Goal: Task Accomplishment & Management: Use online tool/utility

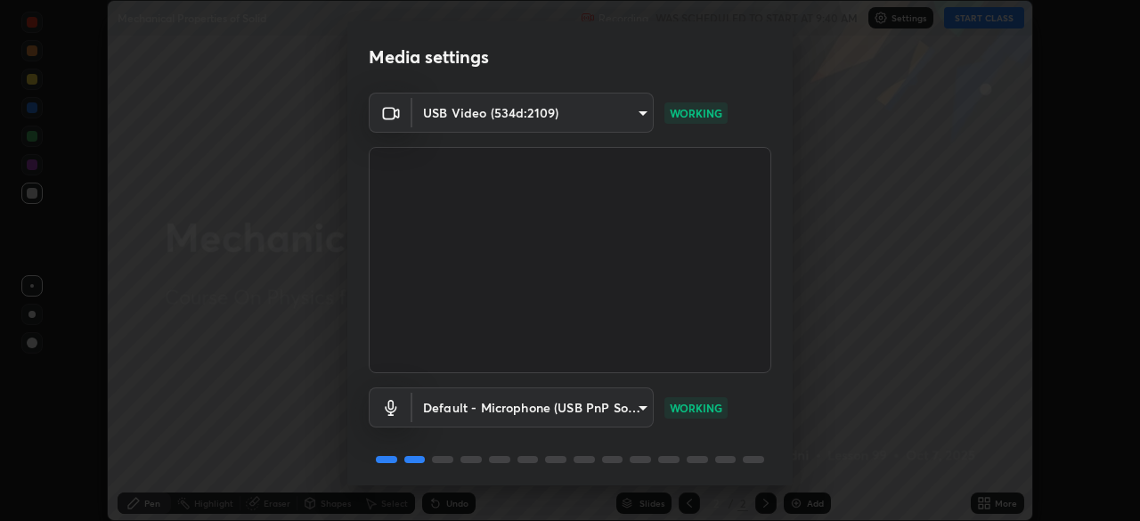
scroll to position [63, 0]
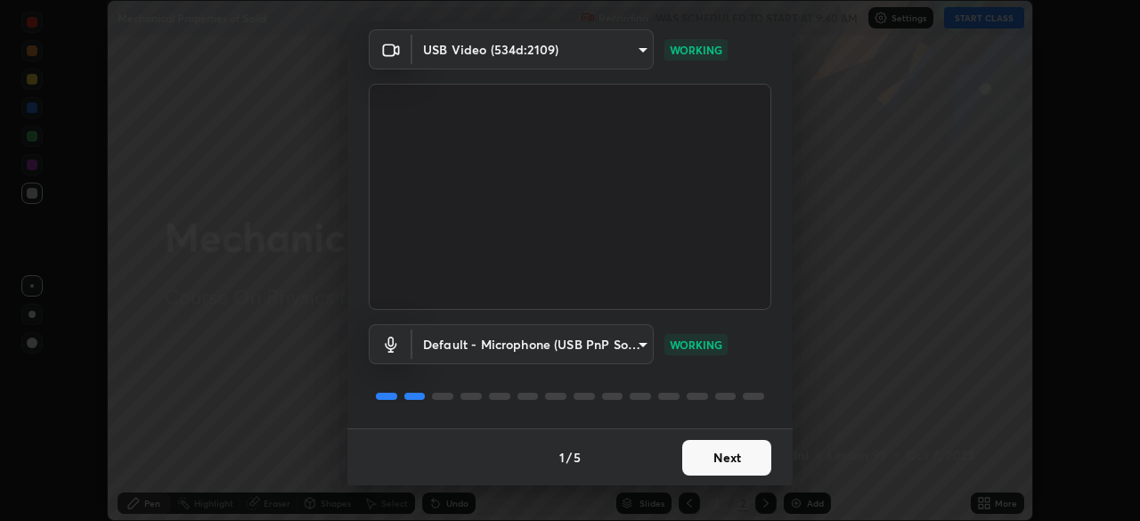
click at [727, 470] on button "Next" at bounding box center [726, 458] width 89 height 36
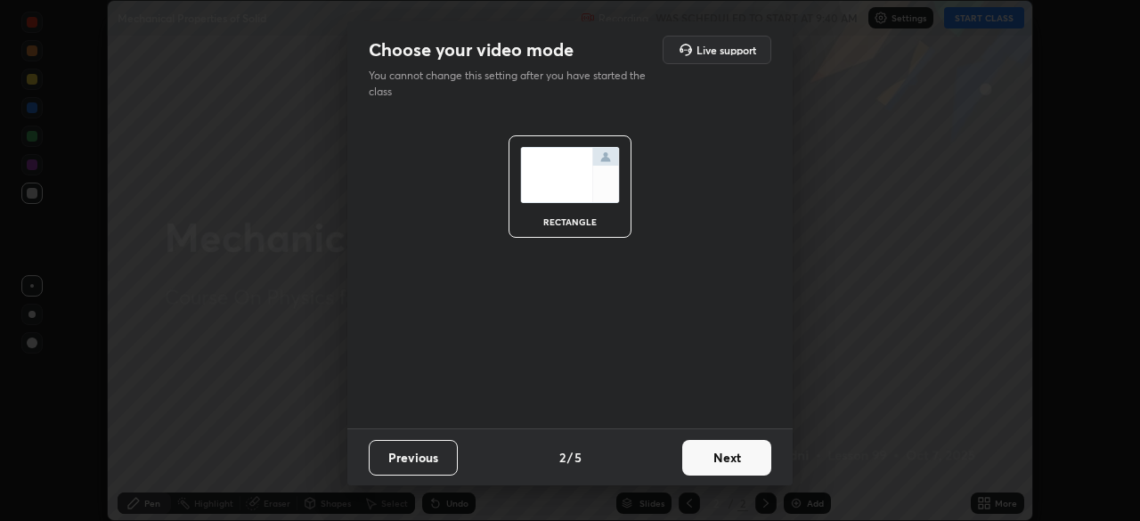
click at [722, 459] on button "Next" at bounding box center [726, 458] width 89 height 36
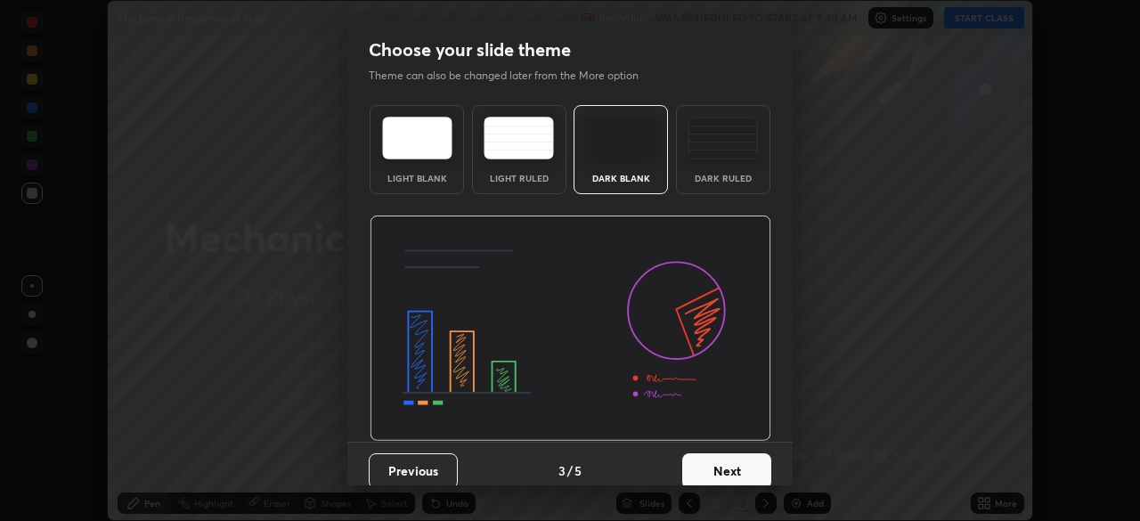
click at [708, 464] on button "Next" at bounding box center [726, 471] width 89 height 36
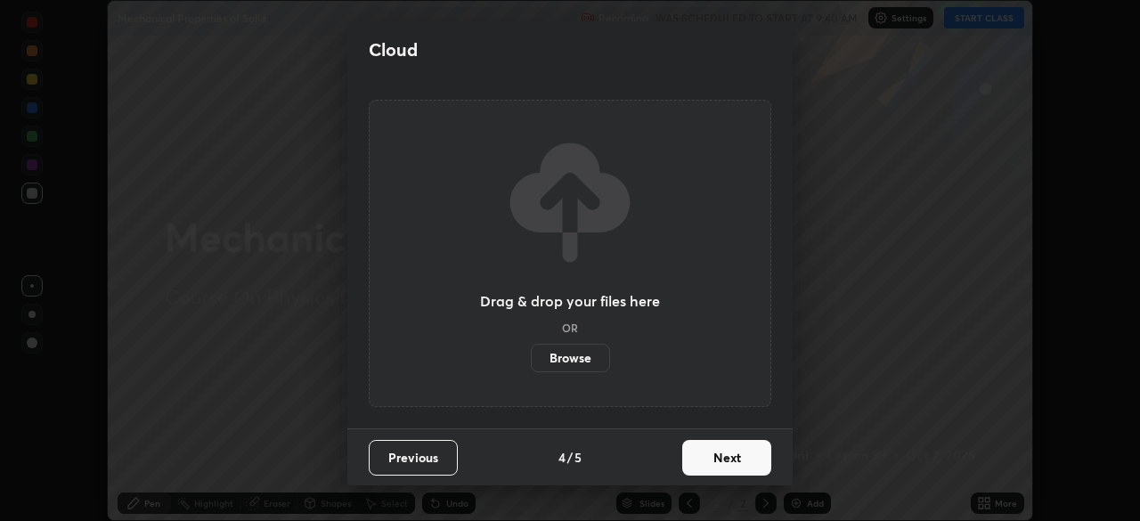
click at [581, 349] on label "Browse" at bounding box center [570, 358] width 79 height 28
click at [531, 349] on input "Browse" at bounding box center [531, 358] width 0 height 28
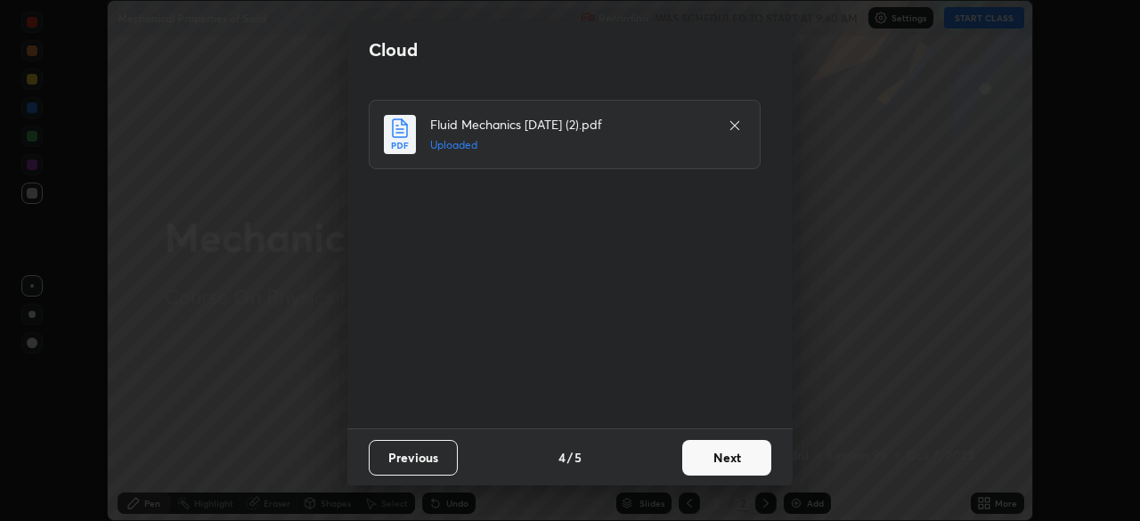
click at [734, 459] on button "Next" at bounding box center [726, 458] width 89 height 36
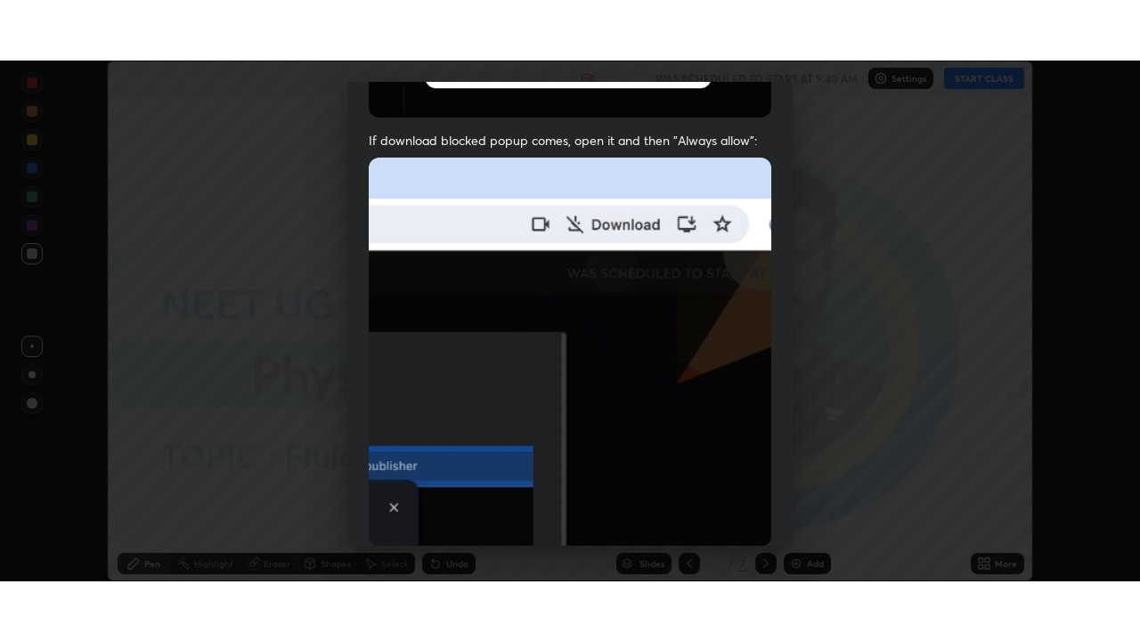
scroll to position [427, 0]
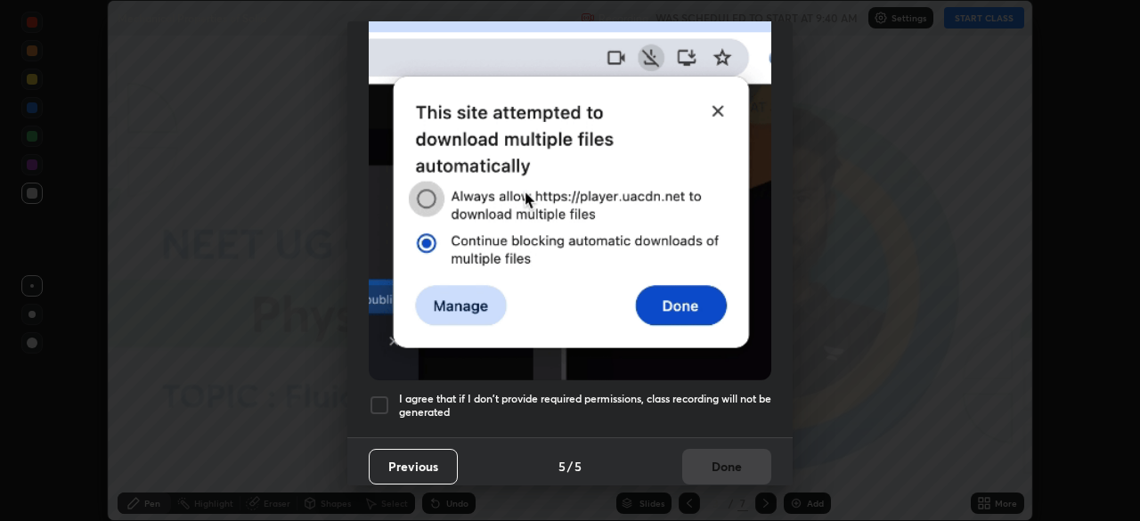
click at [697, 392] on h5 "I agree that if I don't provide required permissions, class recording will not …" at bounding box center [585, 406] width 372 height 28
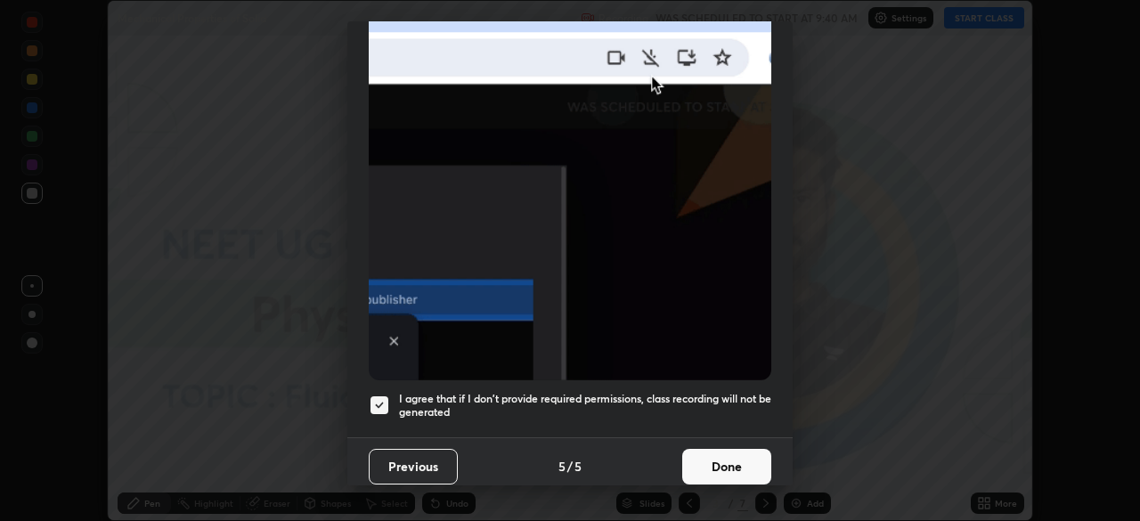
click at [719, 456] on button "Done" at bounding box center [726, 467] width 89 height 36
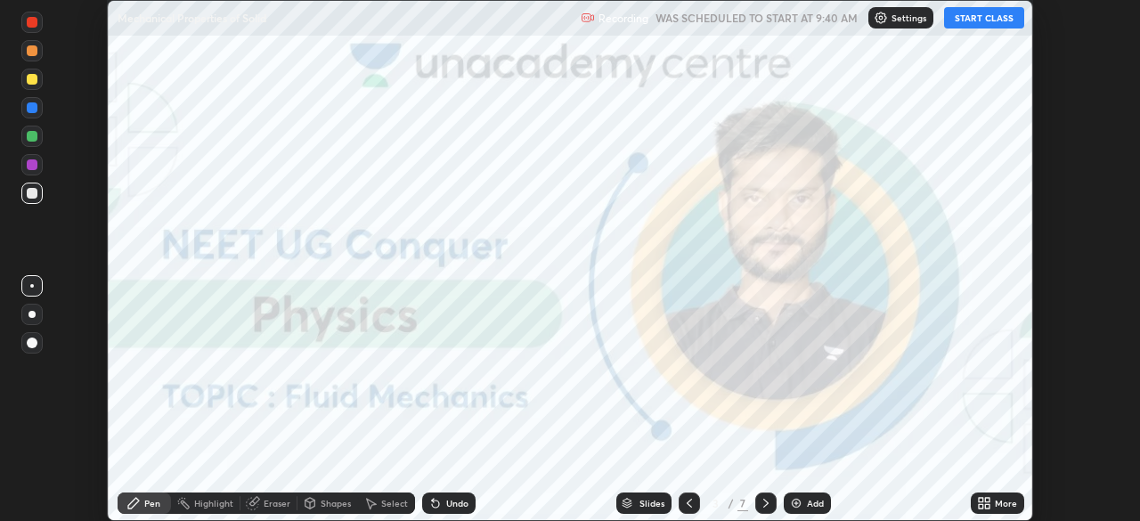
click at [985, 503] on icon at bounding box center [984, 503] width 14 height 14
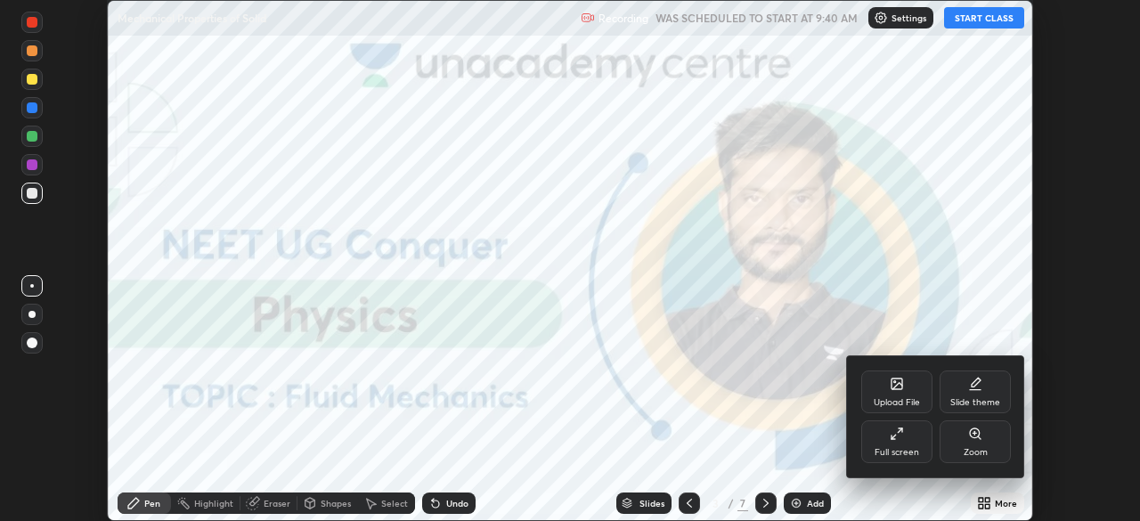
click at [895, 391] on div "Upload File" at bounding box center [896, 391] width 71 height 43
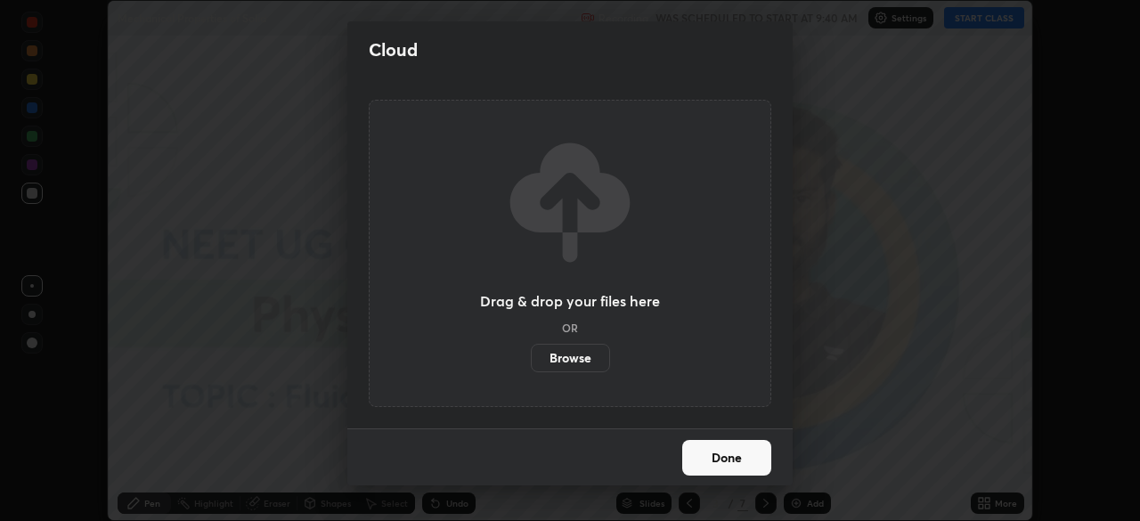
click at [574, 361] on label "Browse" at bounding box center [570, 358] width 79 height 28
click at [531, 361] on input "Browse" at bounding box center [531, 358] width 0 height 28
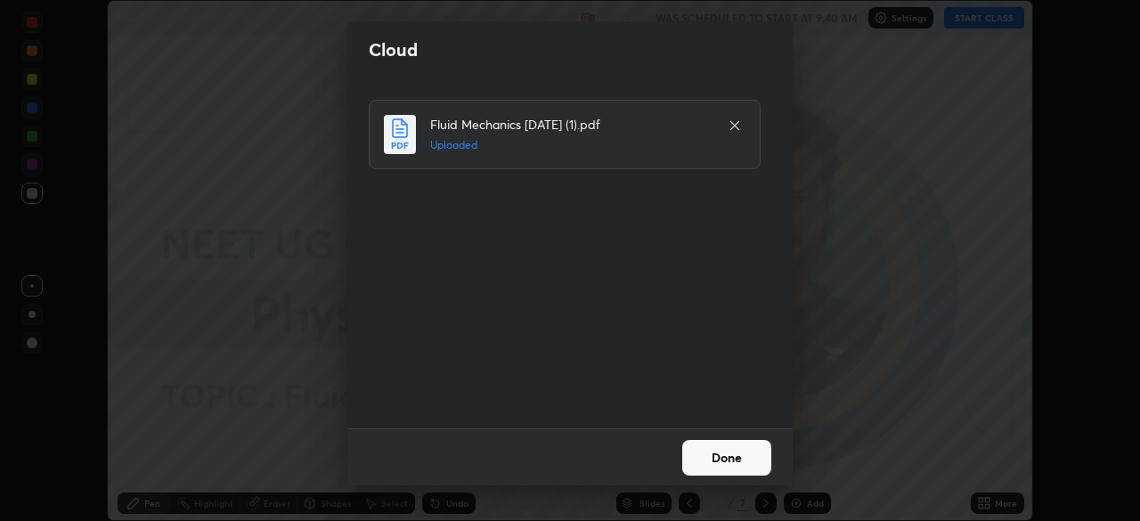
click at [727, 454] on button "Done" at bounding box center [726, 458] width 89 height 36
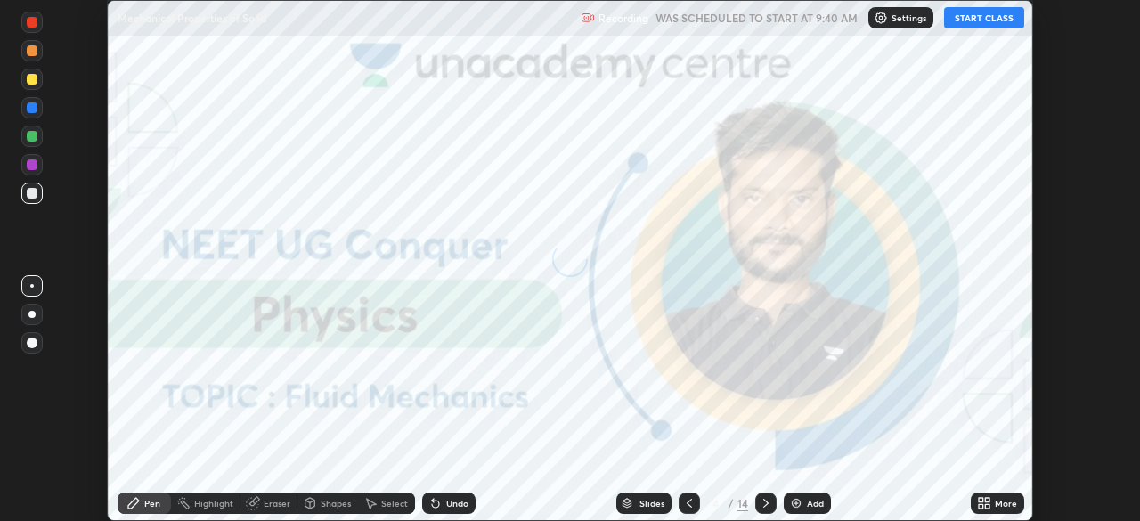
click at [979, 500] on icon at bounding box center [981, 500] width 4 height 4
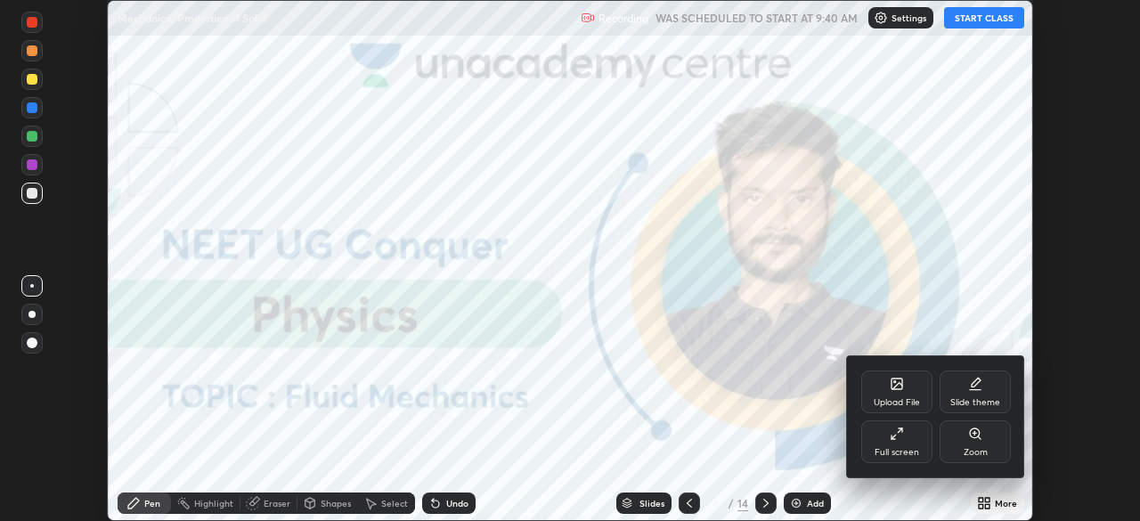
click at [891, 398] on div "Upload File" at bounding box center [897, 402] width 46 height 9
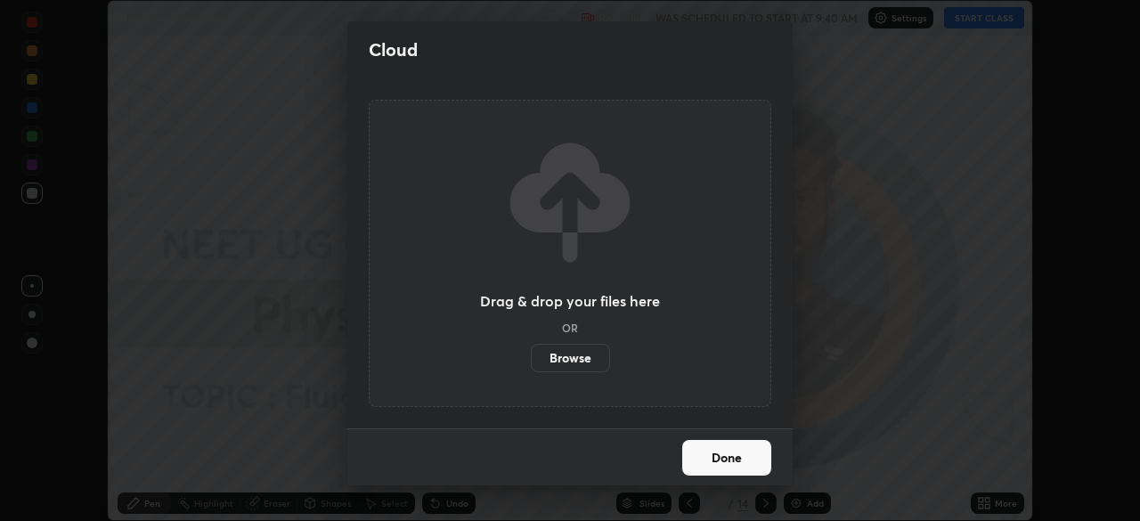
click at [569, 355] on label "Browse" at bounding box center [570, 358] width 79 height 28
click at [531, 355] on input "Browse" at bounding box center [531, 358] width 0 height 28
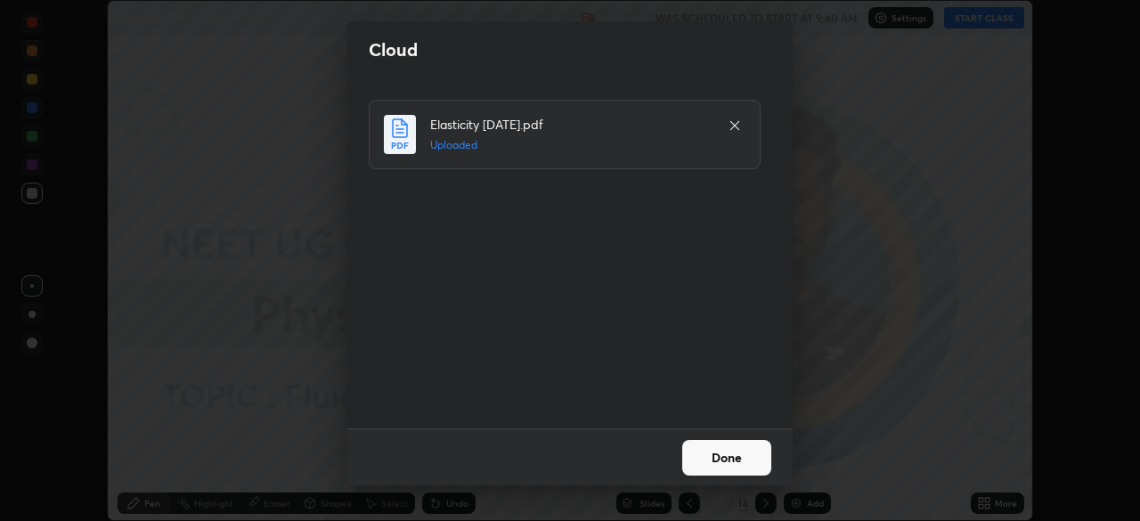
click at [741, 455] on button "Done" at bounding box center [726, 458] width 89 height 36
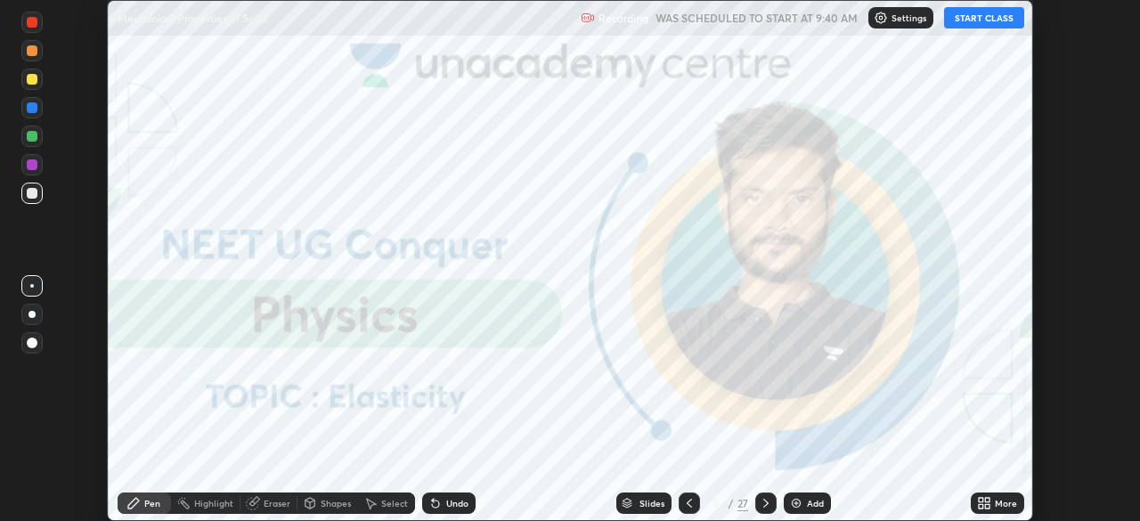
click at [985, 500] on icon at bounding box center [987, 500] width 4 height 4
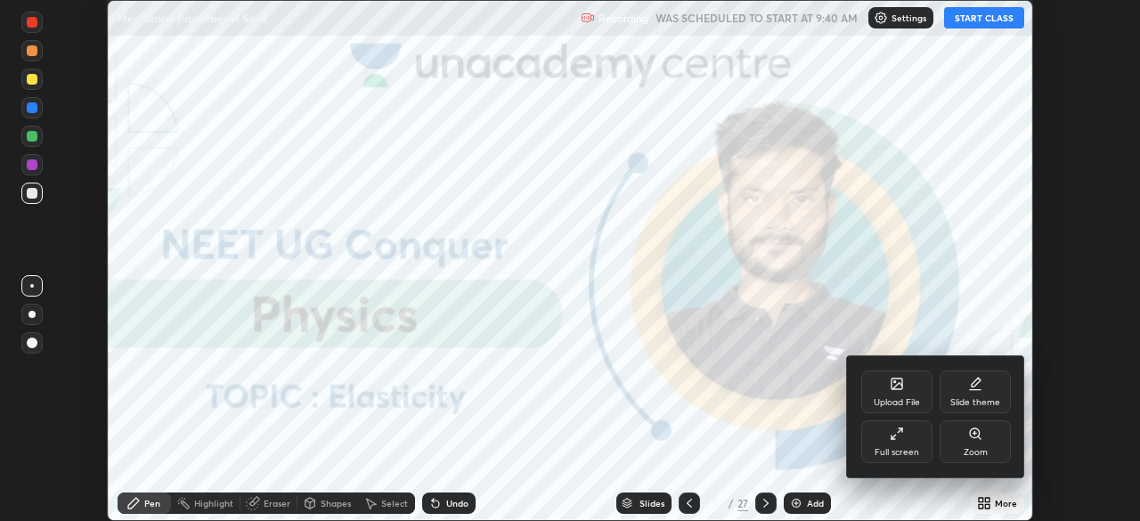
click at [896, 441] on div "Full screen" at bounding box center [896, 441] width 71 height 43
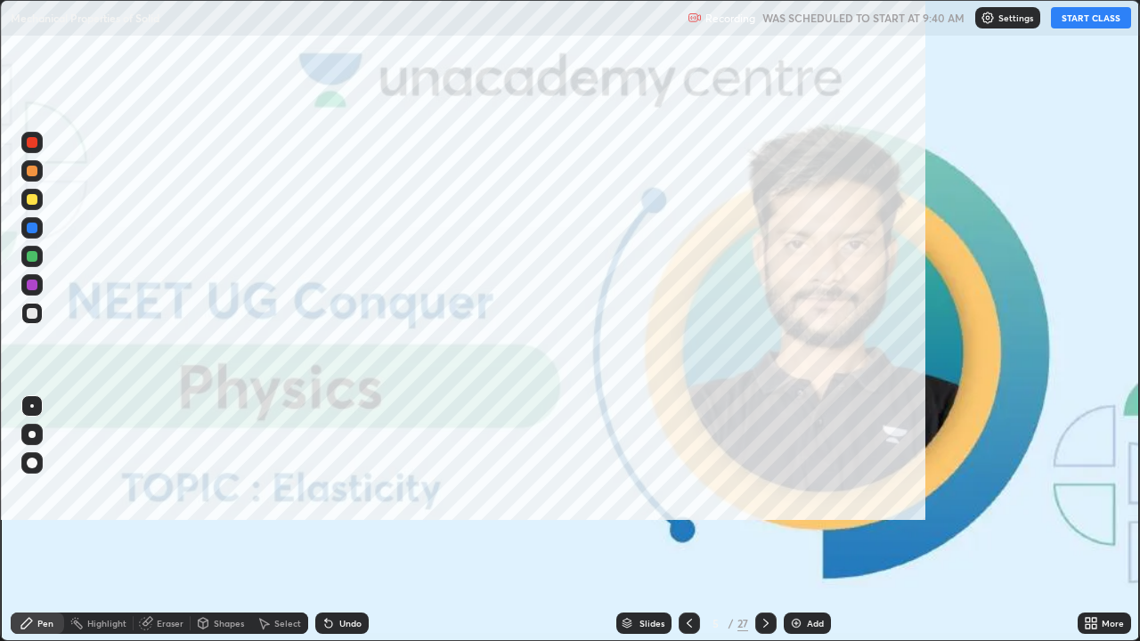
scroll to position [641, 1140]
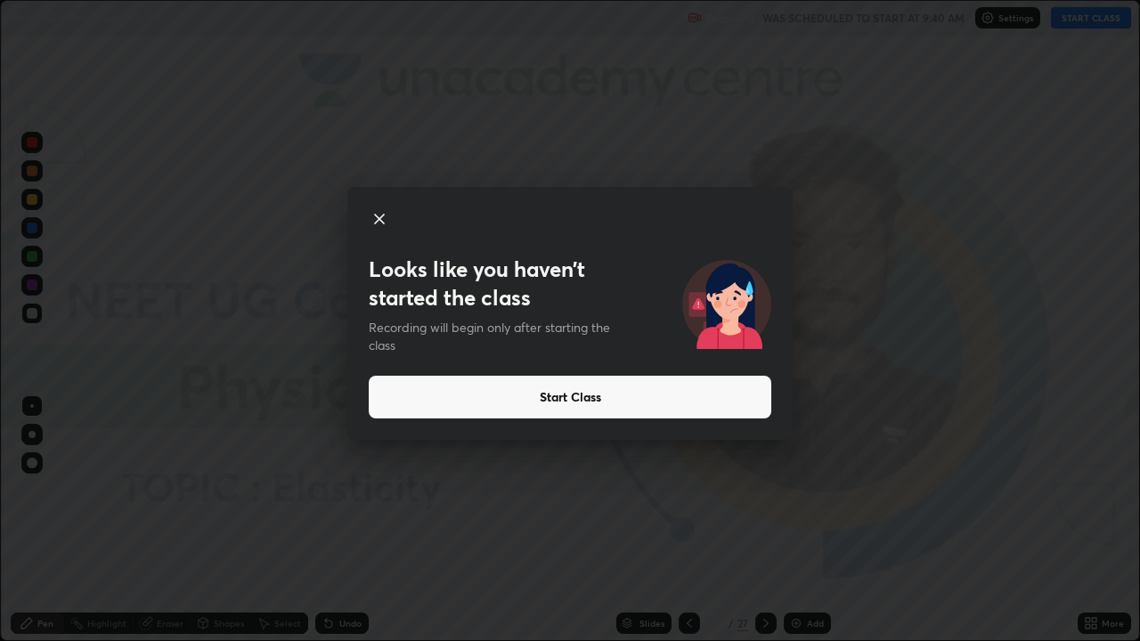
click at [565, 393] on button "Start Class" at bounding box center [570, 397] width 402 height 43
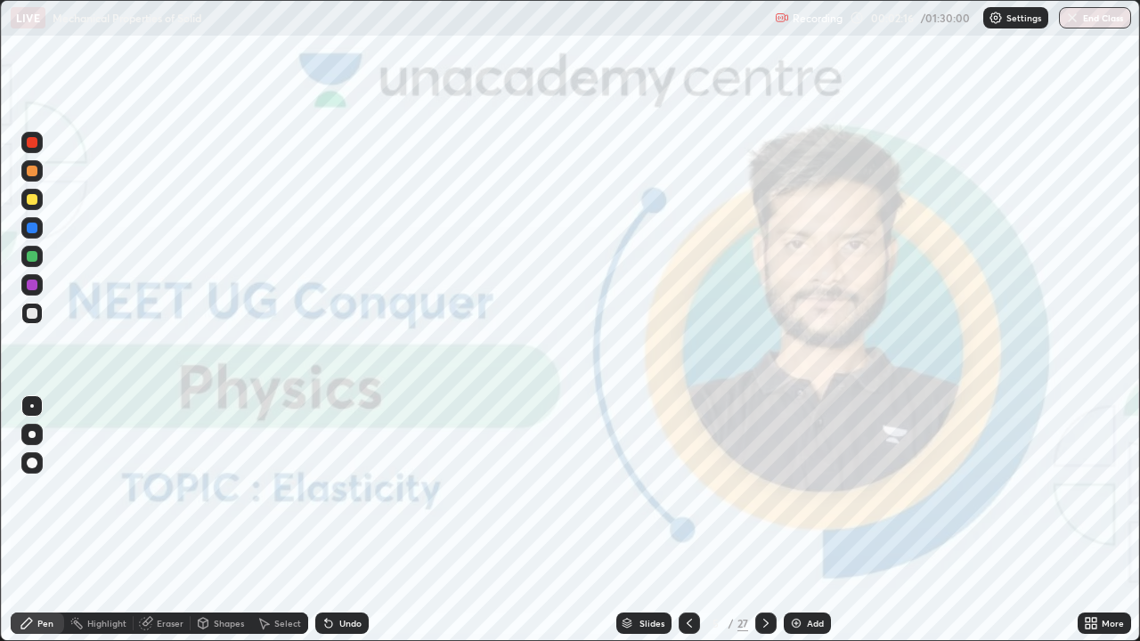
click at [792, 520] on img at bounding box center [796, 623] width 14 height 14
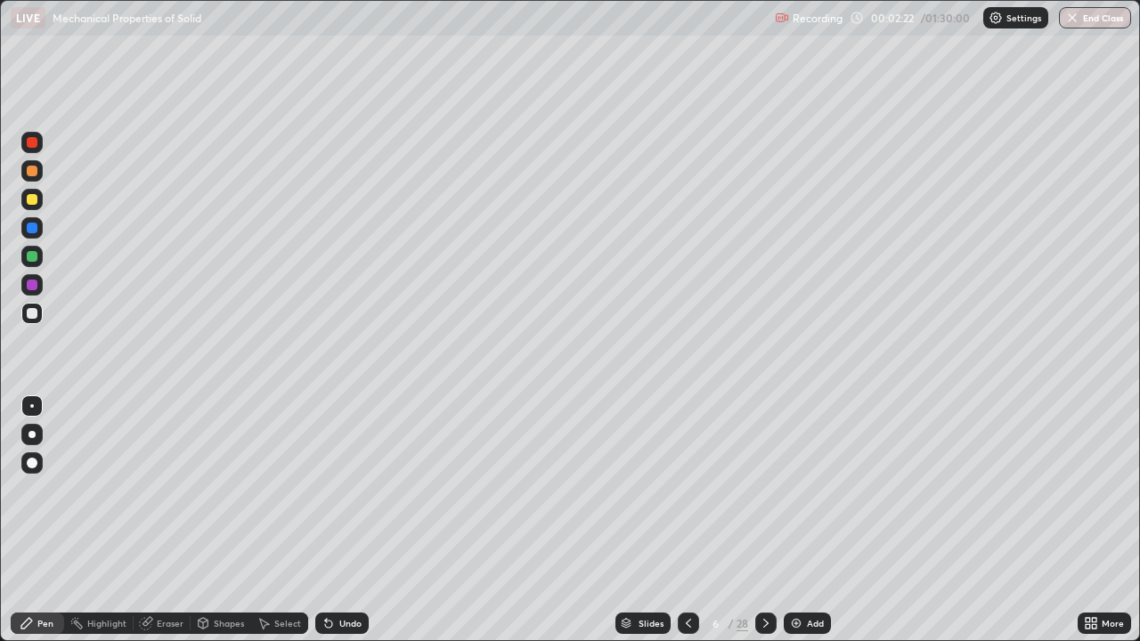
click at [34, 313] on div at bounding box center [32, 313] width 11 height 11
click at [33, 431] on div at bounding box center [31, 434] width 7 height 7
click at [27, 286] on div at bounding box center [32, 285] width 11 height 11
click at [638, 520] on div "Slides" at bounding box center [650, 623] width 25 height 9
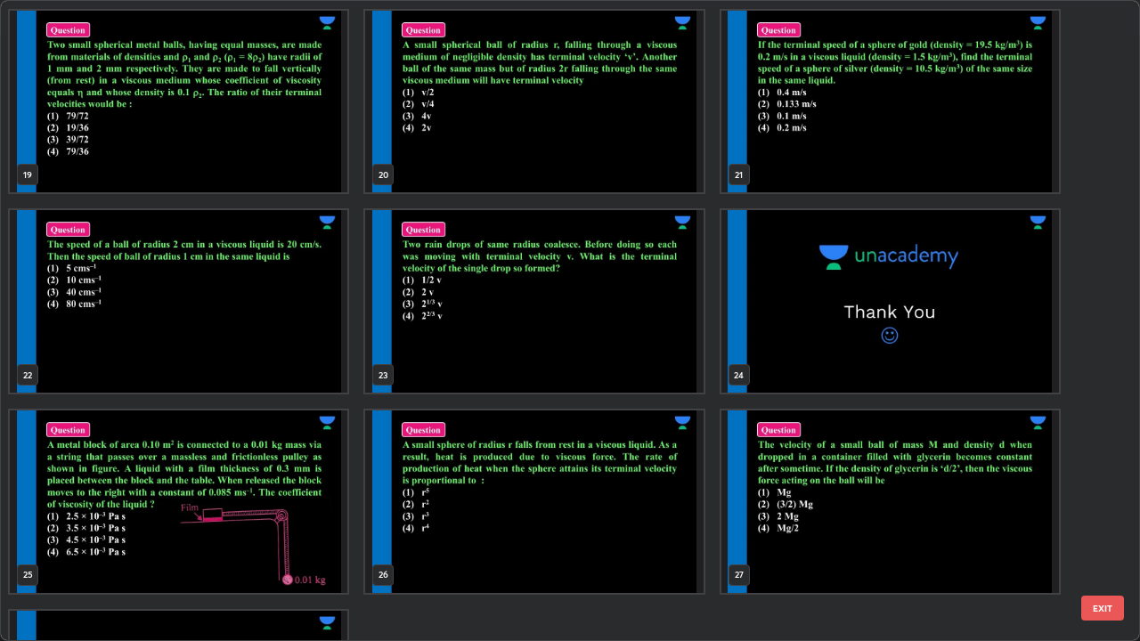
scroll to position [1283, 0]
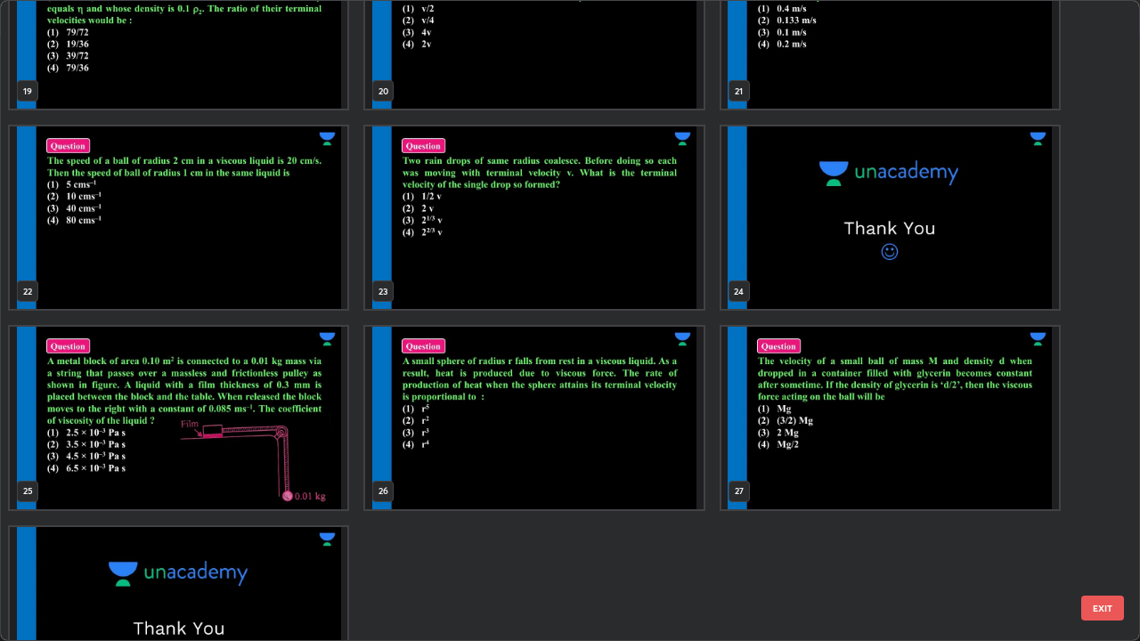
click at [581, 456] on img "grid" at bounding box center [533, 418] width 337 height 183
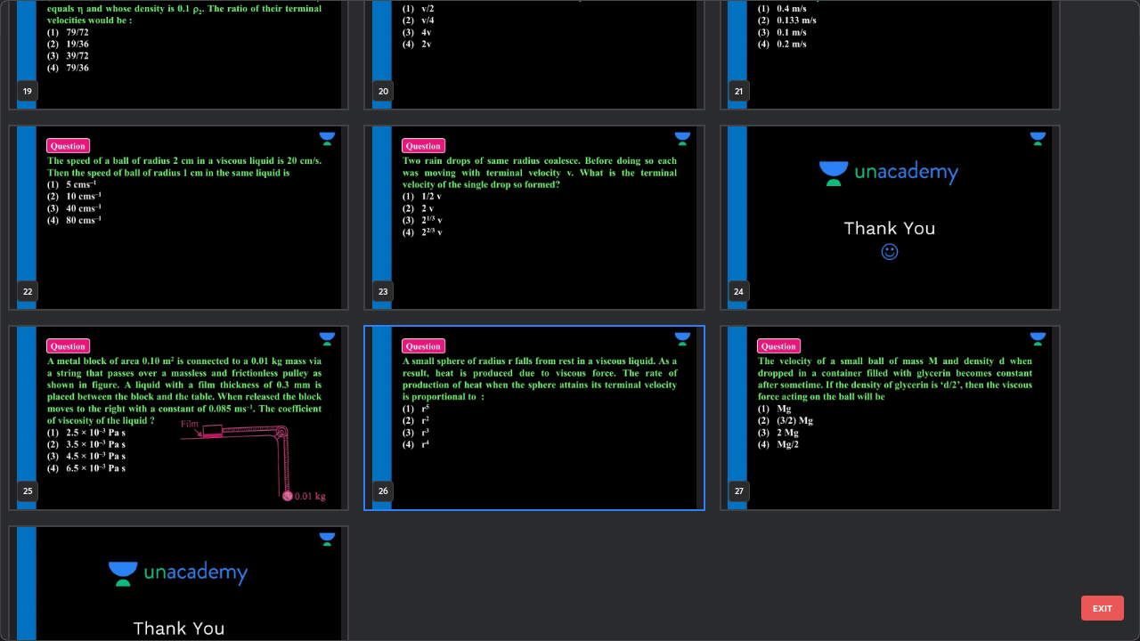
click at [579, 464] on img "grid" at bounding box center [533, 418] width 337 height 183
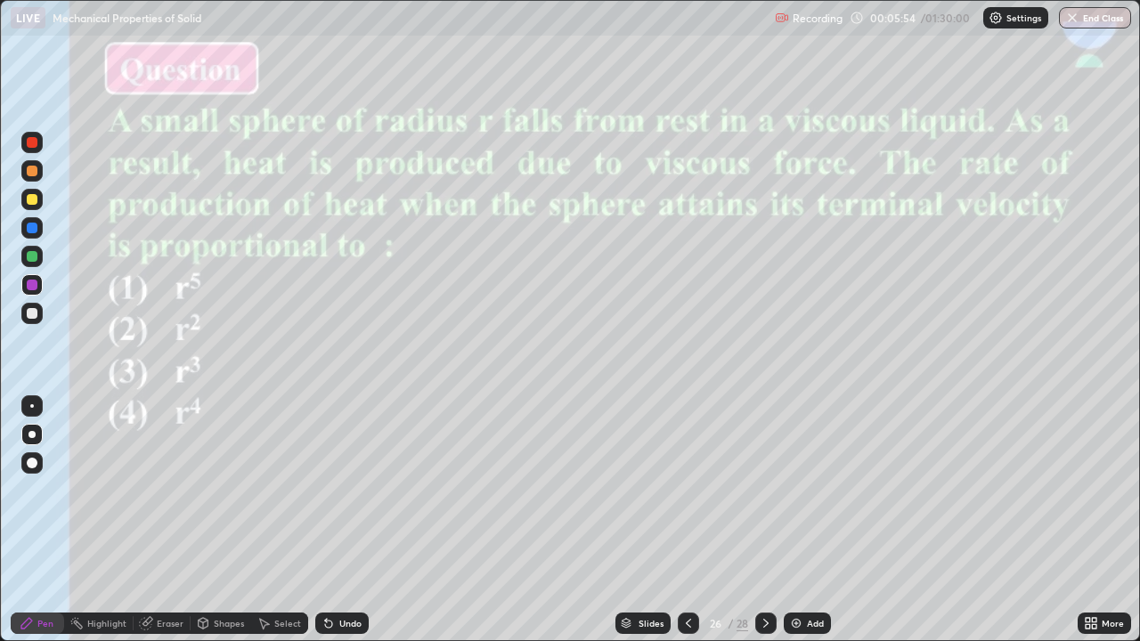
click at [33, 228] on div at bounding box center [32, 228] width 11 height 11
click at [28, 198] on div at bounding box center [32, 199] width 11 height 11
click at [641, 520] on div "Slides" at bounding box center [650, 623] width 25 height 9
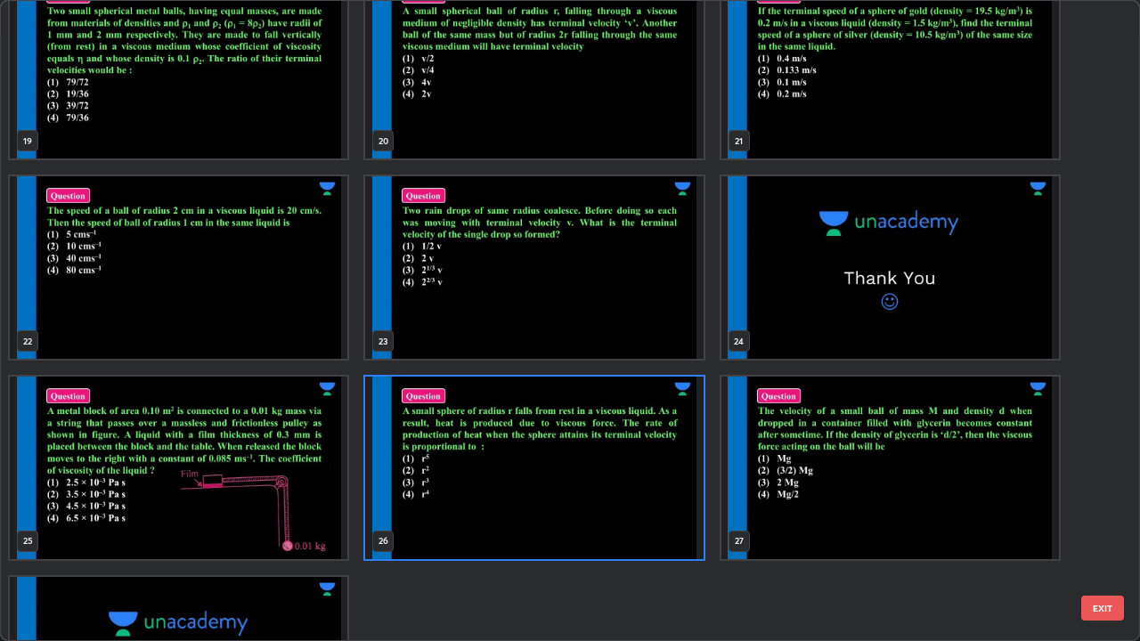
scroll to position [1234, 0]
click at [815, 488] on img "grid" at bounding box center [889, 467] width 337 height 183
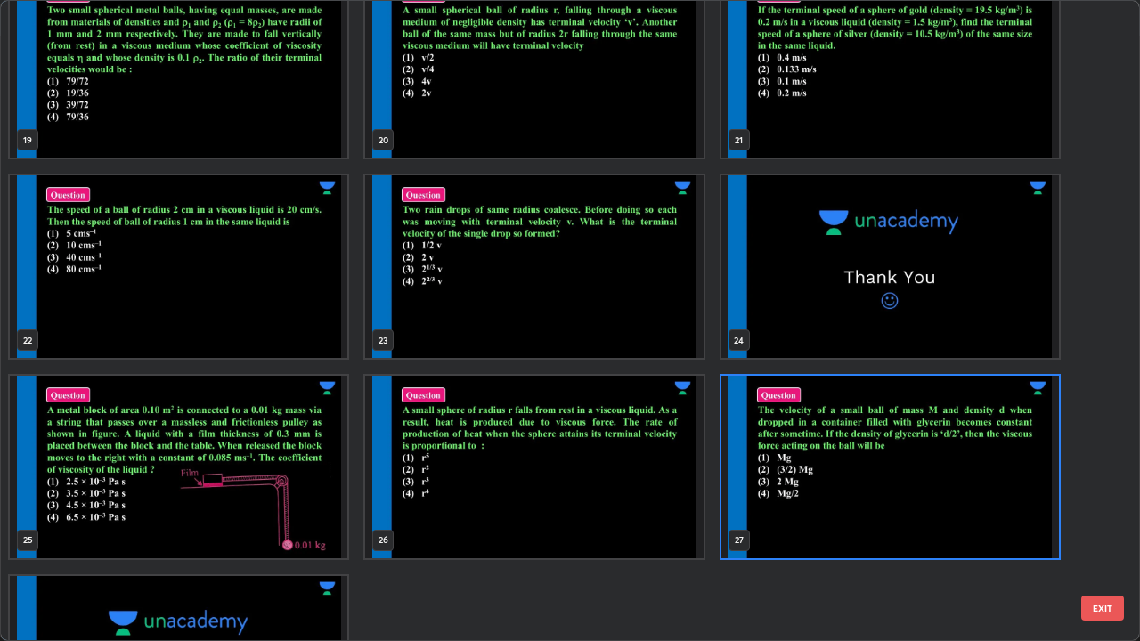
click at [825, 492] on img "grid" at bounding box center [889, 467] width 337 height 183
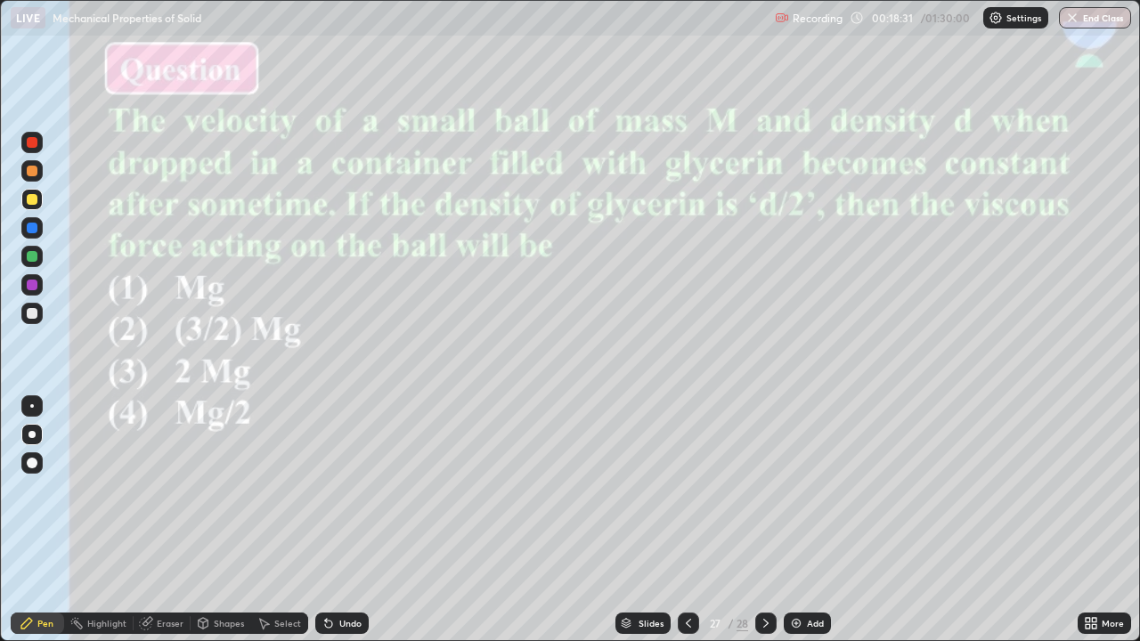
click at [638, 520] on div "Slides" at bounding box center [650, 623] width 25 height 9
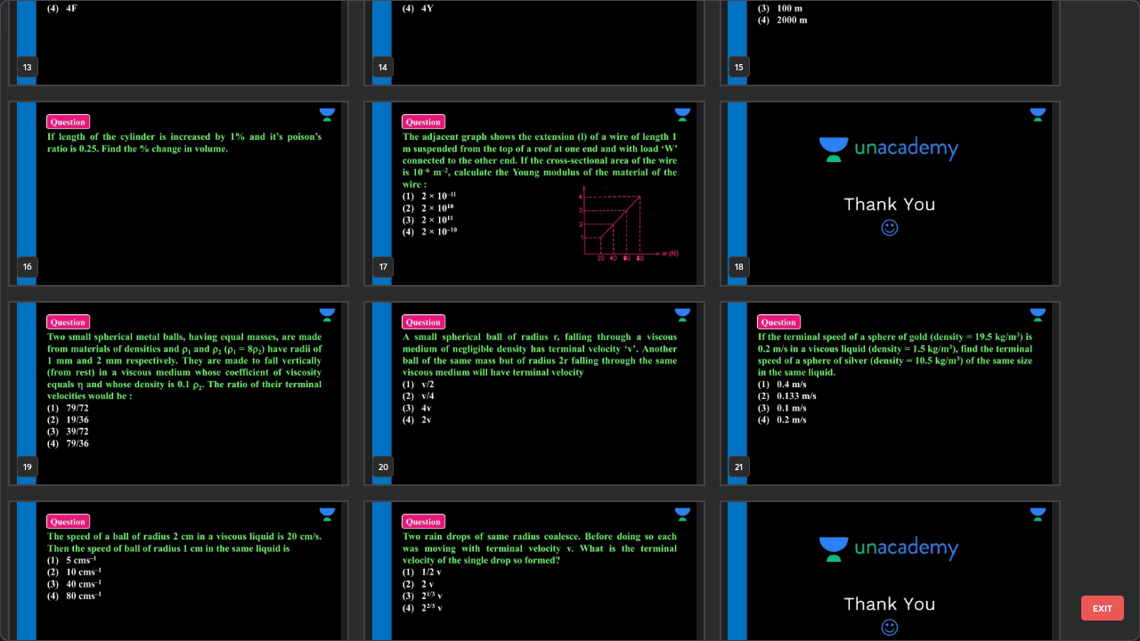
scroll to position [874, 0]
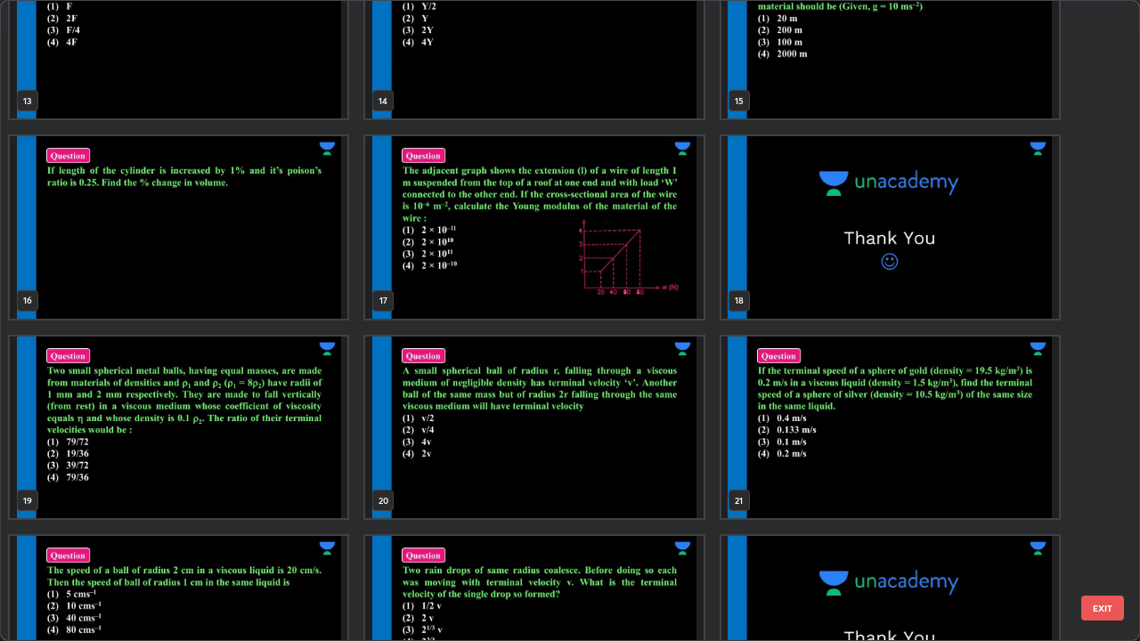
click at [269, 455] on img "grid" at bounding box center [178, 428] width 337 height 183
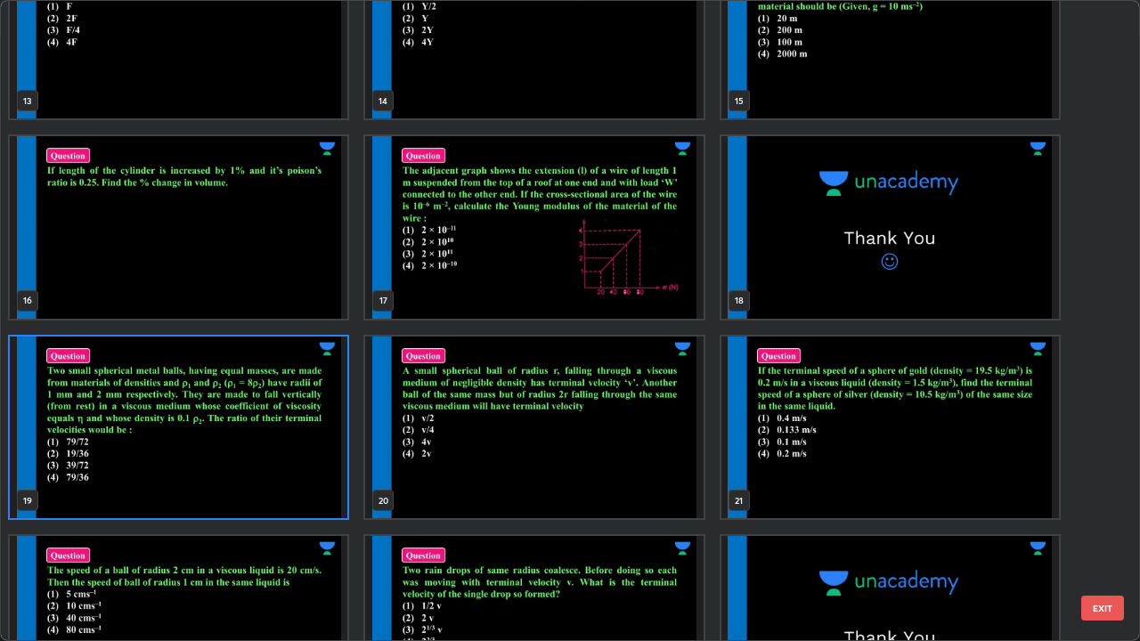
click at [272, 456] on img "grid" at bounding box center [178, 428] width 337 height 183
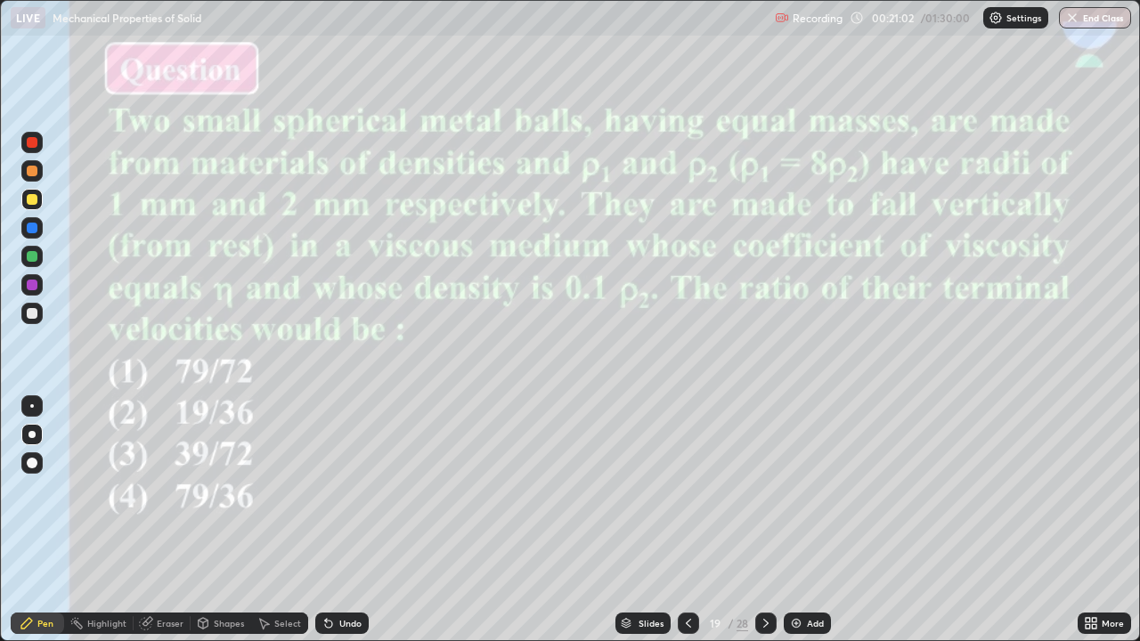
click at [31, 289] on div at bounding box center [32, 285] width 11 height 11
click at [631, 520] on div "Slides" at bounding box center [642, 623] width 55 height 21
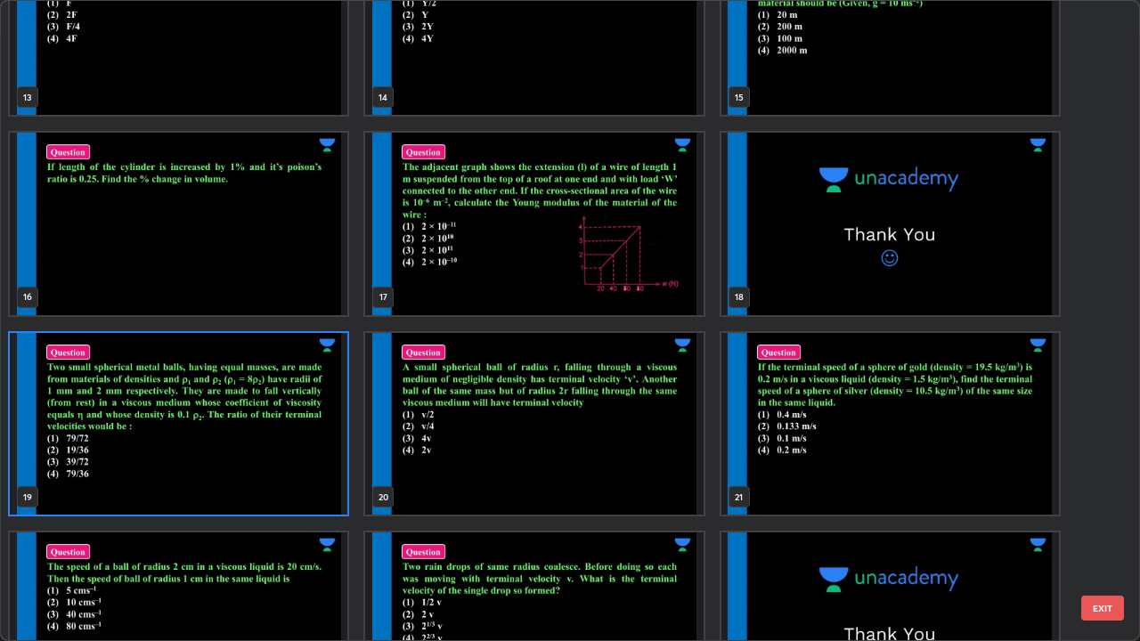
scroll to position [923, 0]
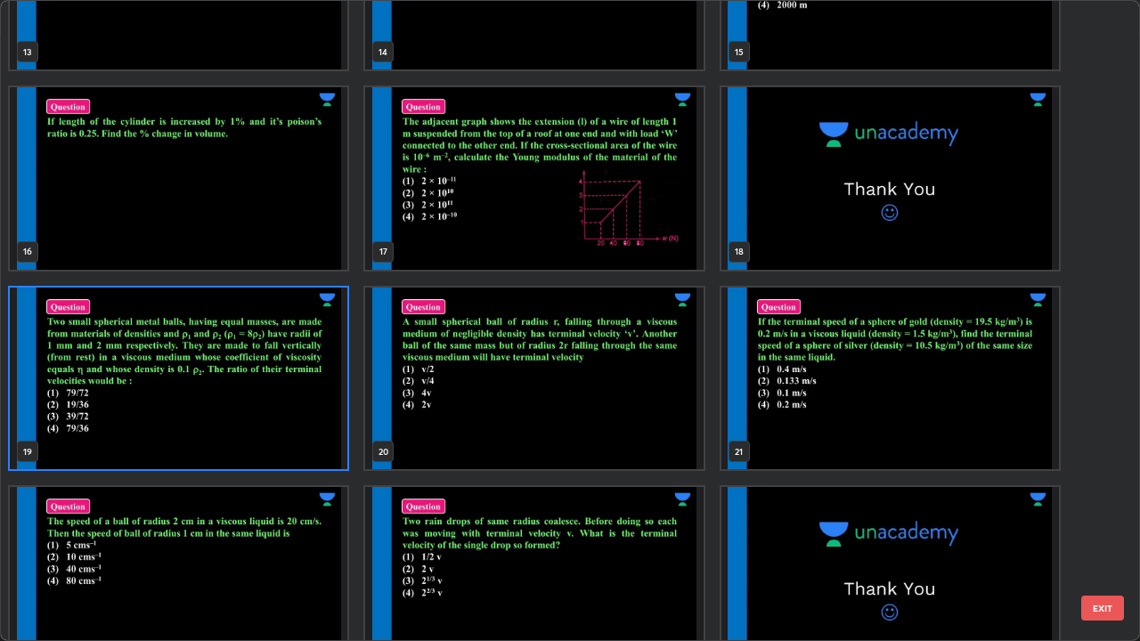
click at [902, 420] on img "grid" at bounding box center [889, 379] width 337 height 183
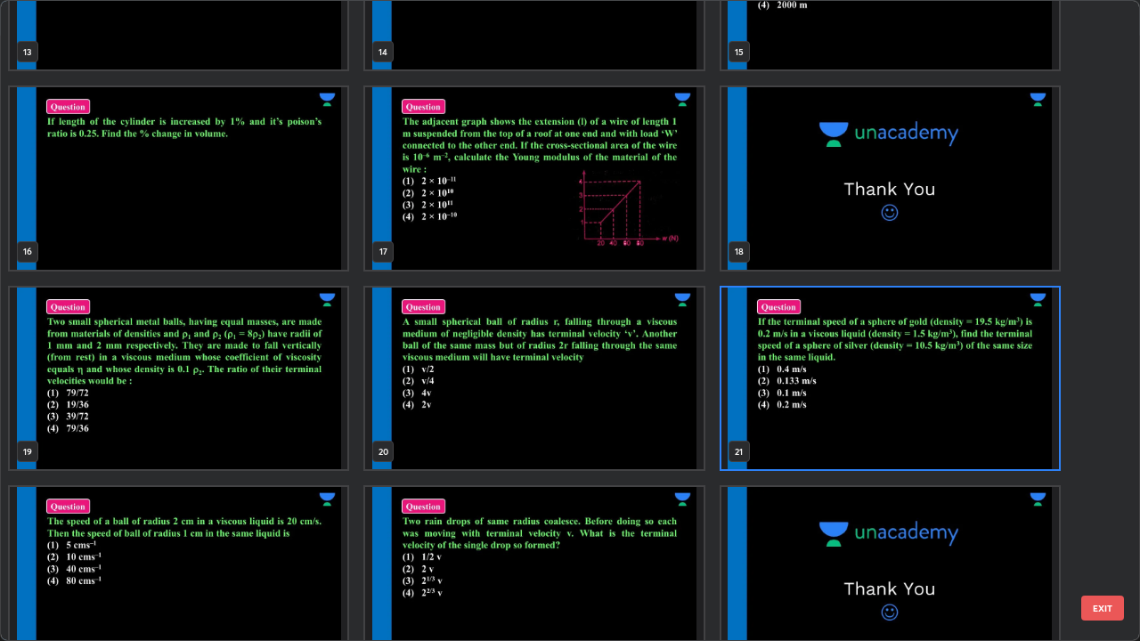
click at [901, 424] on img "grid" at bounding box center [889, 379] width 337 height 183
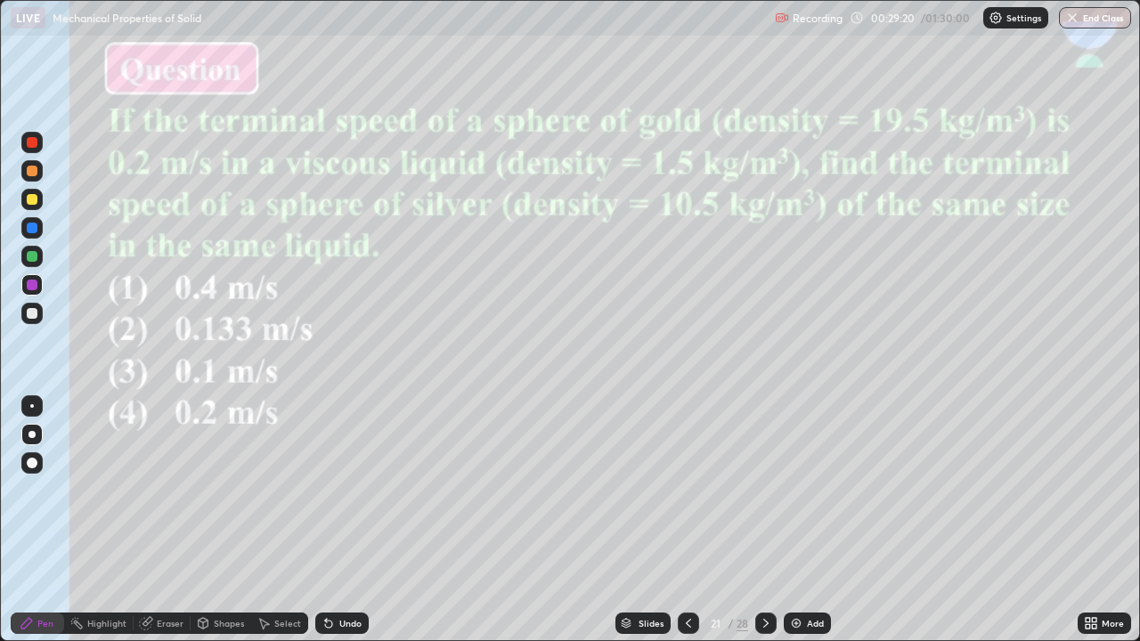
click at [32, 312] on div at bounding box center [32, 313] width 11 height 11
click at [647, 520] on div "Slides" at bounding box center [650, 623] width 25 height 9
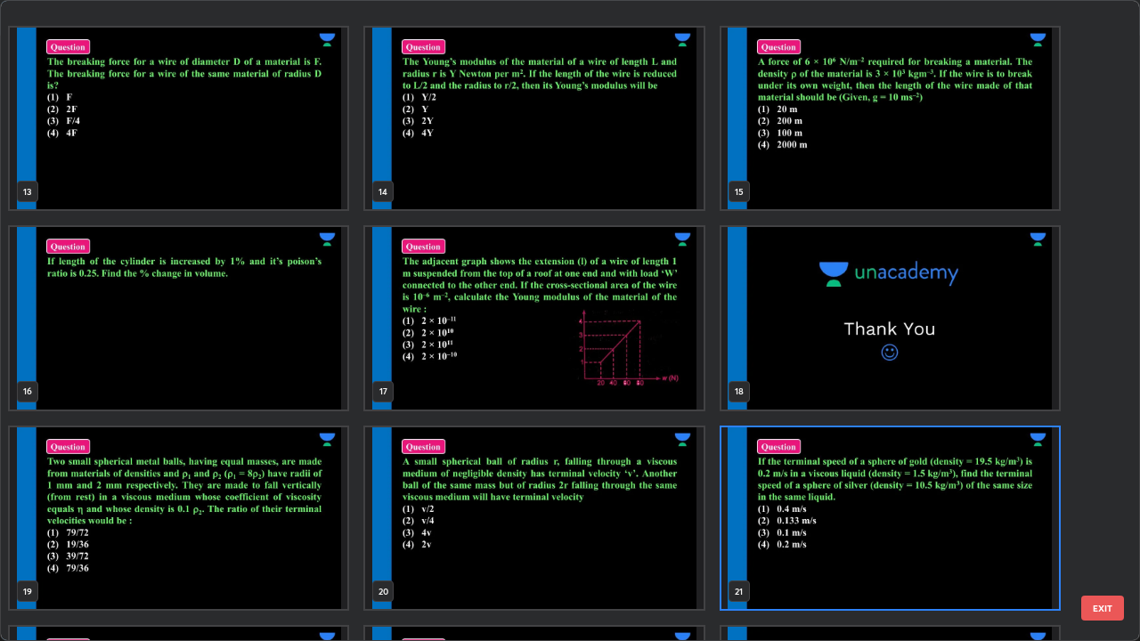
scroll to position [853, 0]
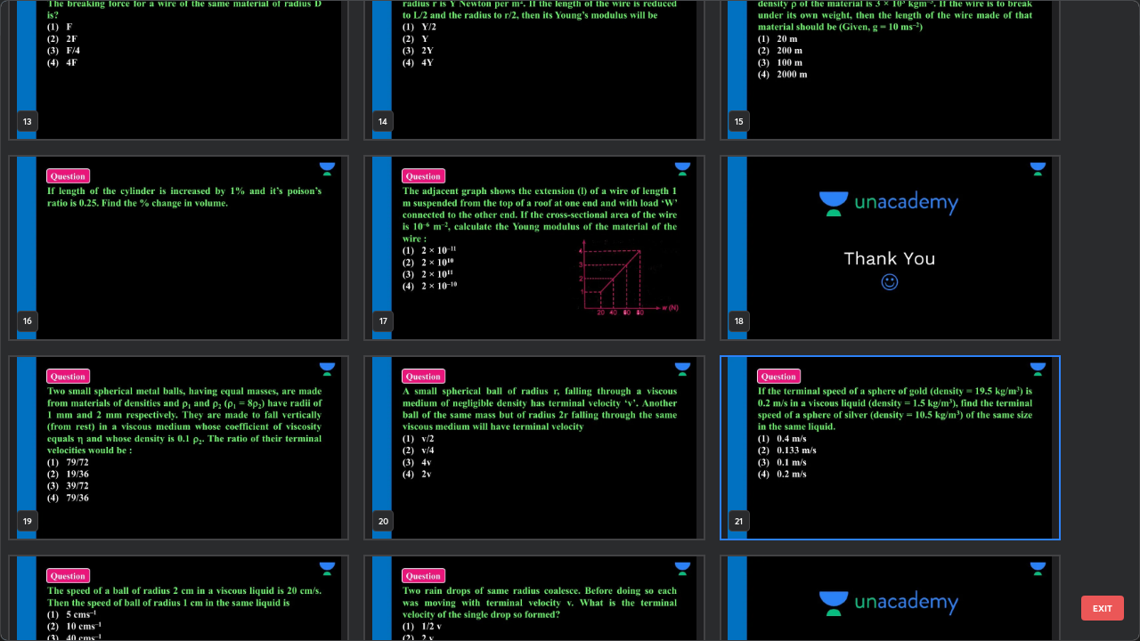
click at [646, 500] on img "grid" at bounding box center [533, 448] width 337 height 183
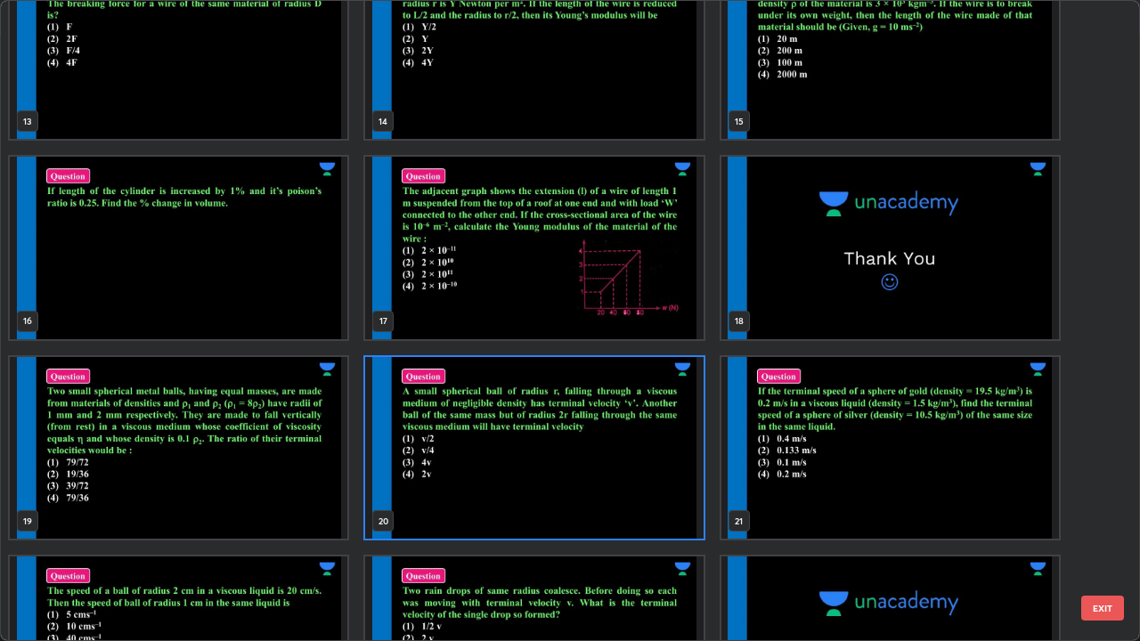
click at [652, 501] on img "grid" at bounding box center [533, 448] width 337 height 183
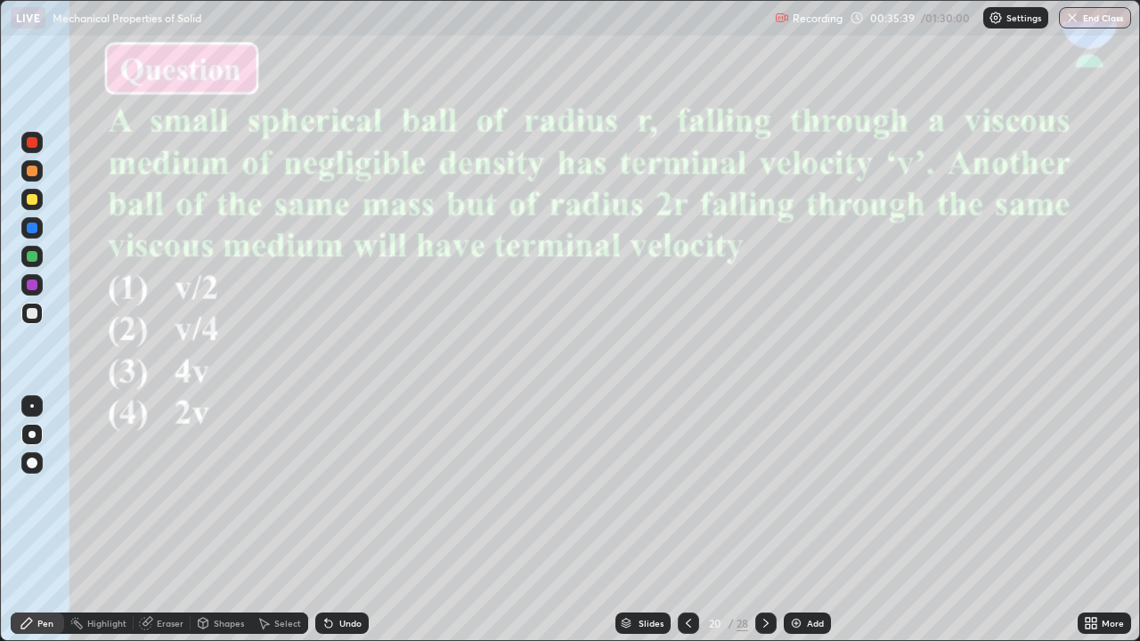
click at [31, 224] on div at bounding box center [32, 228] width 11 height 11
click at [33, 285] on div at bounding box center [32, 285] width 11 height 11
click at [687, 520] on icon at bounding box center [688, 623] width 14 height 14
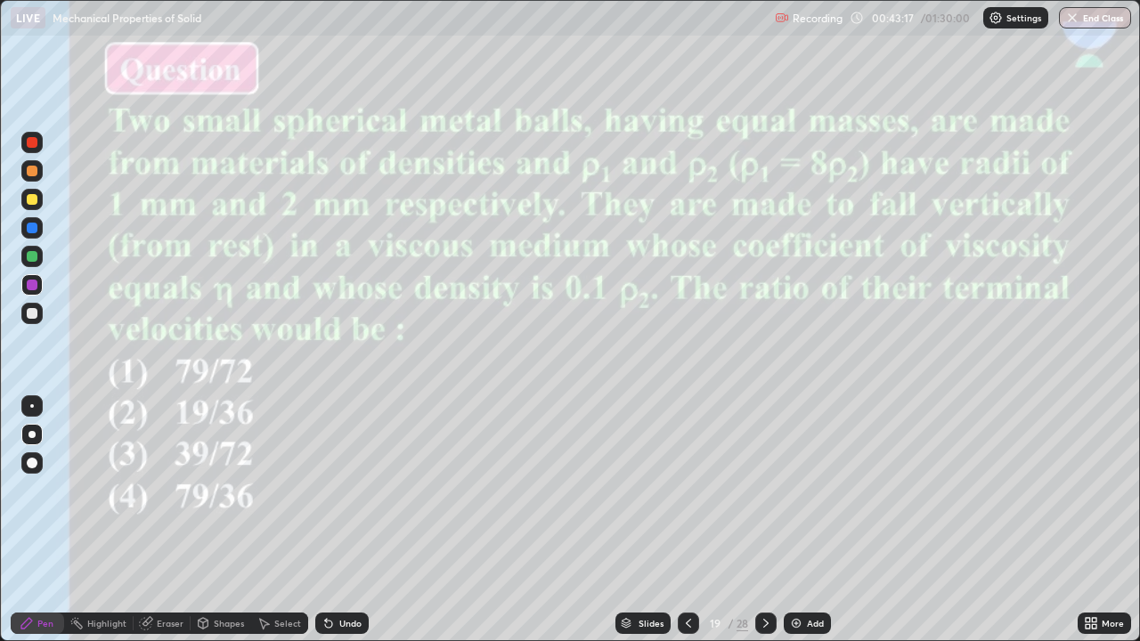
click at [765, 520] on icon at bounding box center [766, 623] width 14 height 14
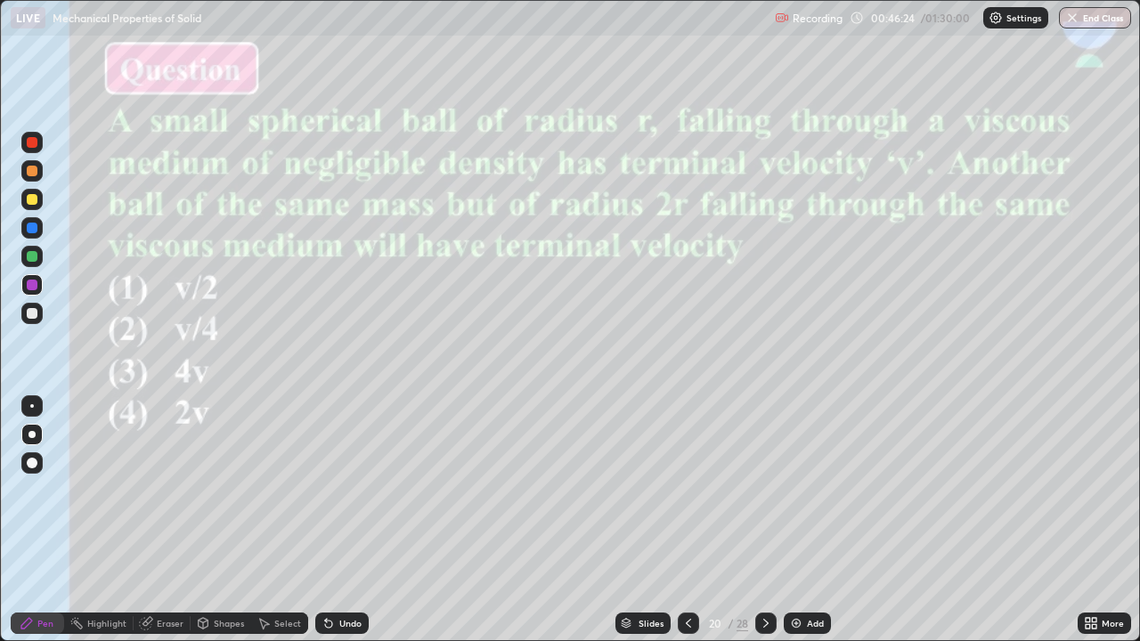
click at [637, 520] on div "Slides" at bounding box center [642, 623] width 55 height 21
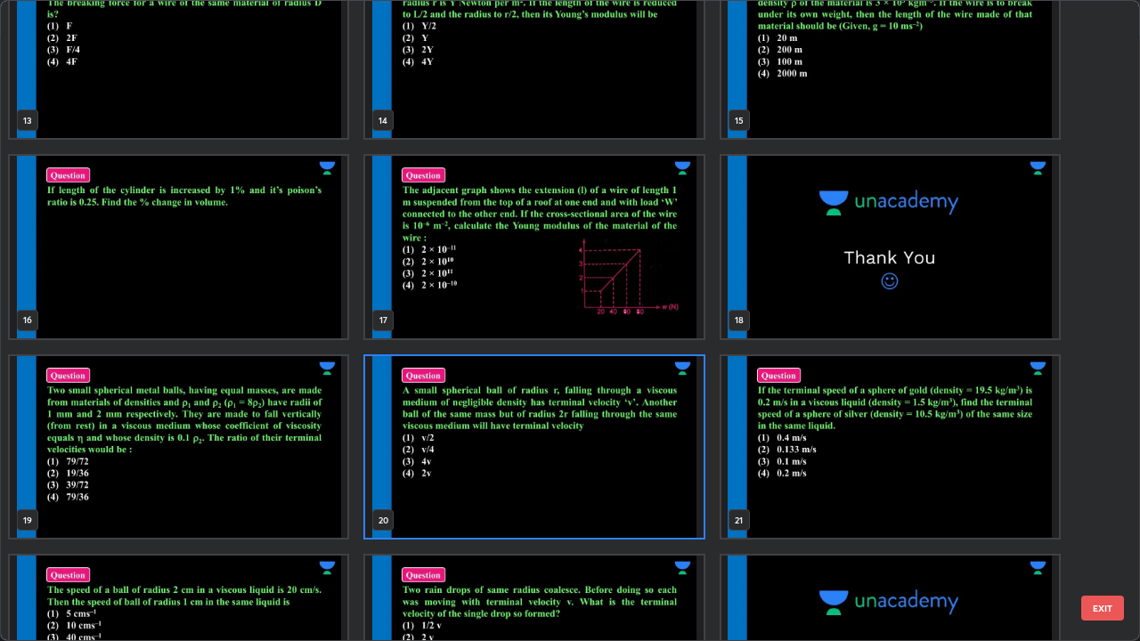
scroll to position [852, 0]
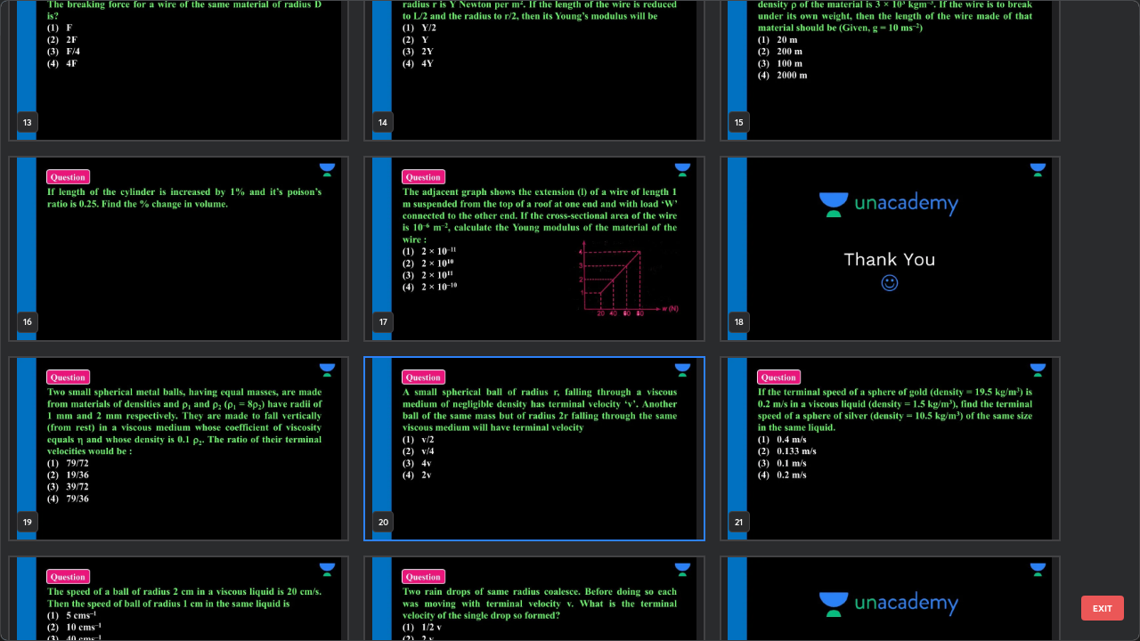
click at [646, 506] on img "grid" at bounding box center [533, 449] width 337 height 183
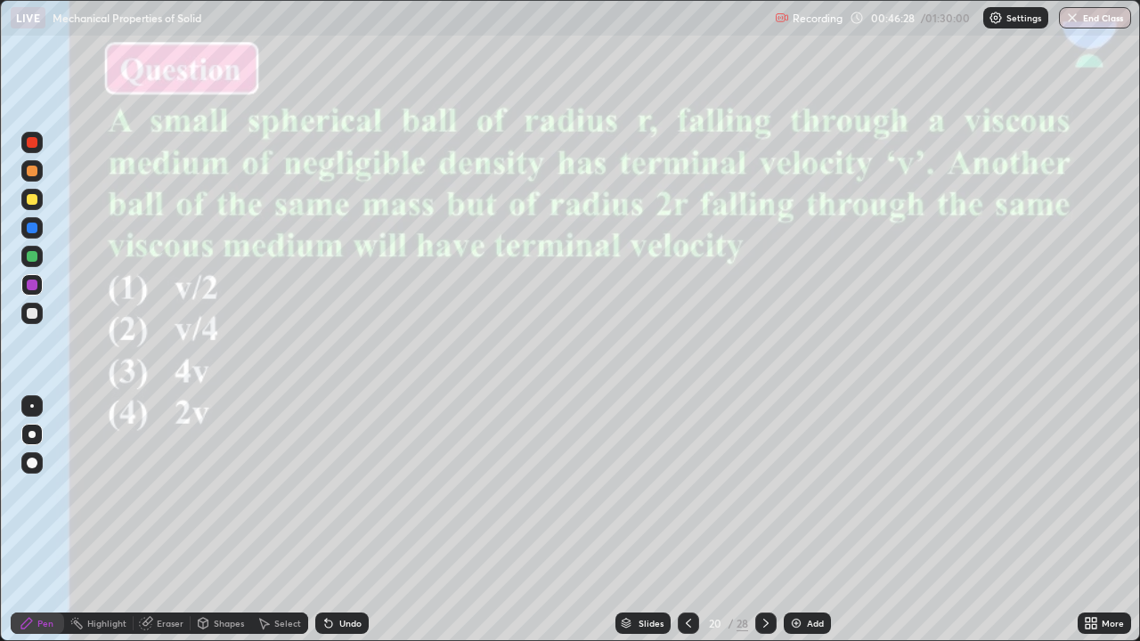
click at [646, 508] on img "grid" at bounding box center [533, 449] width 337 height 183
click at [656, 520] on div "Slides" at bounding box center [650, 623] width 25 height 9
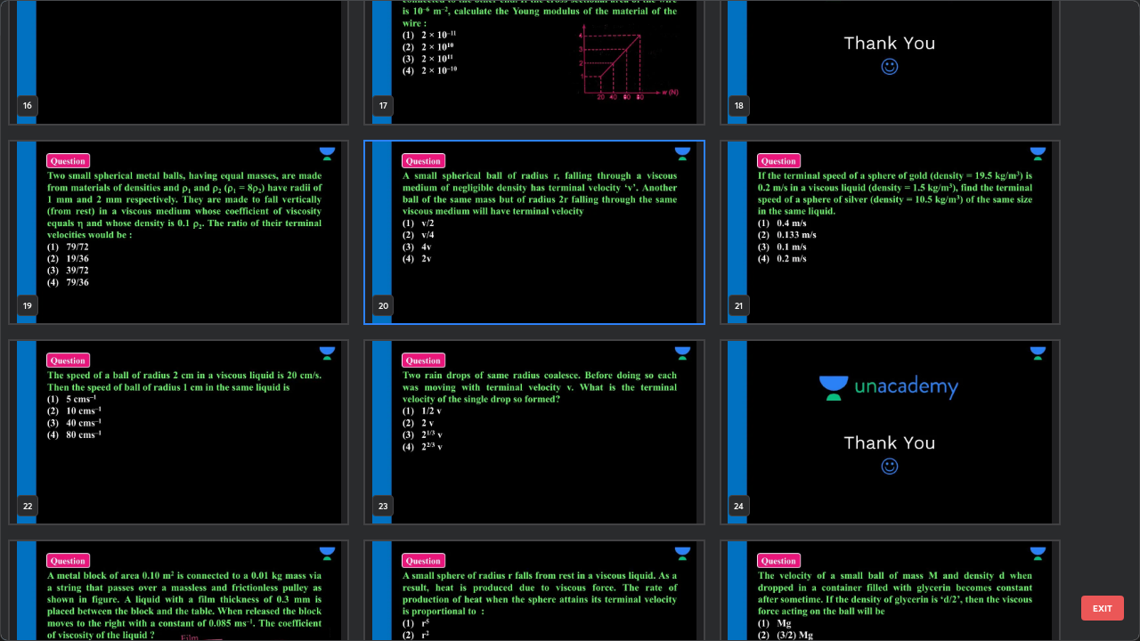
scroll to position [1069, 0]
click at [179, 451] on img "grid" at bounding box center [178, 431] width 337 height 183
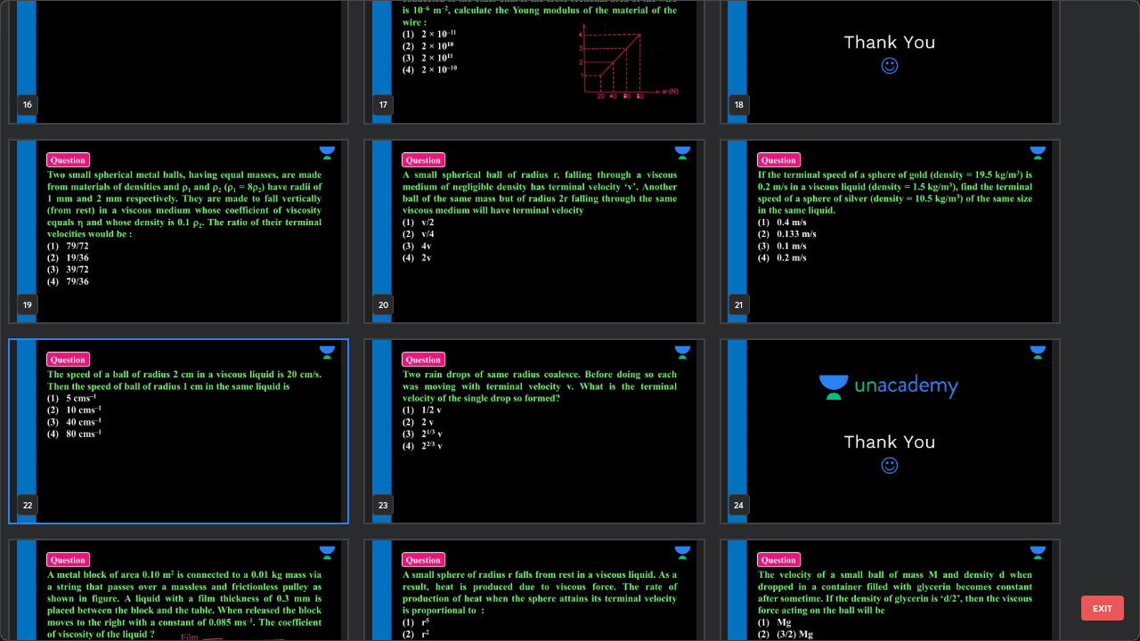
click at [184, 451] on img "grid" at bounding box center [178, 431] width 337 height 183
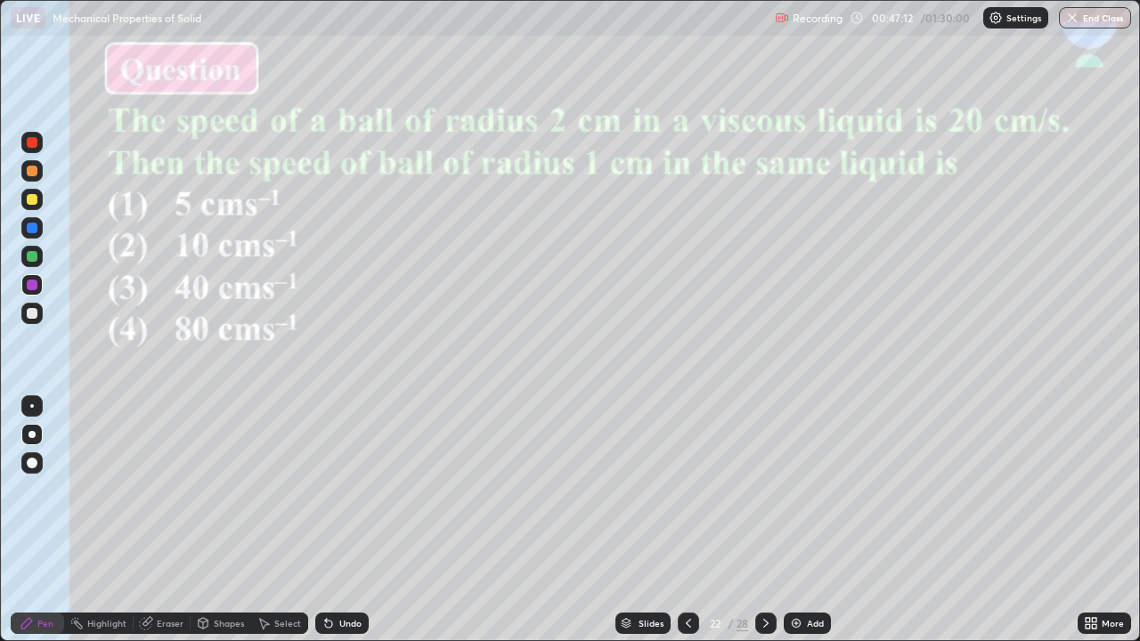
click at [189, 447] on img "grid" at bounding box center [178, 431] width 337 height 183
click at [161, 520] on div "Eraser" at bounding box center [170, 623] width 27 height 9
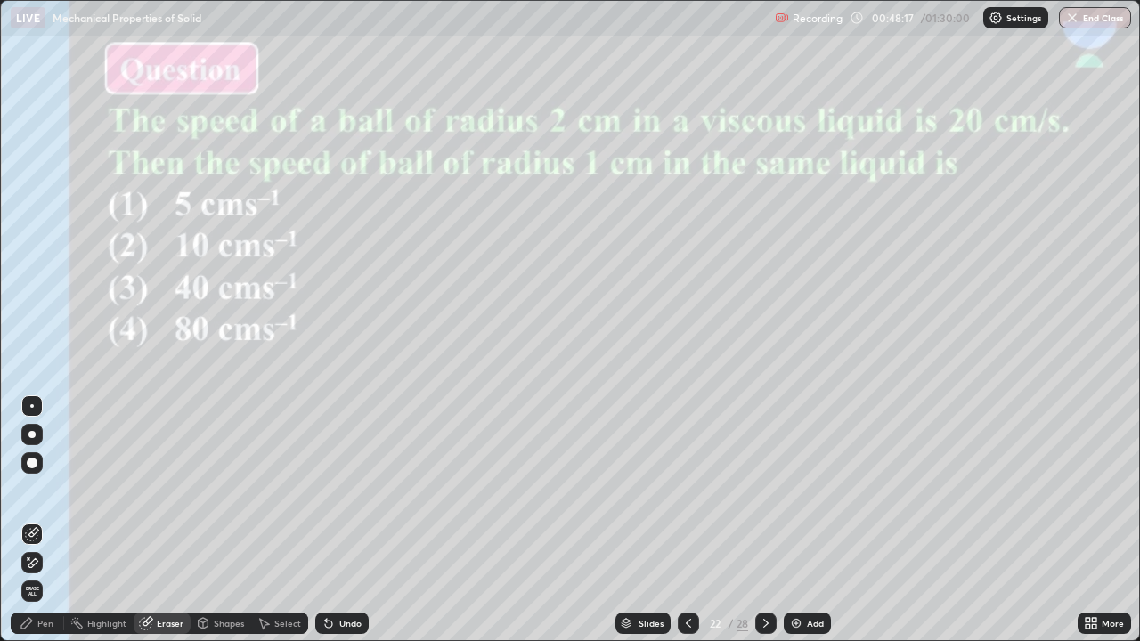
click at [40, 520] on div "Pen" at bounding box center [45, 623] width 16 height 9
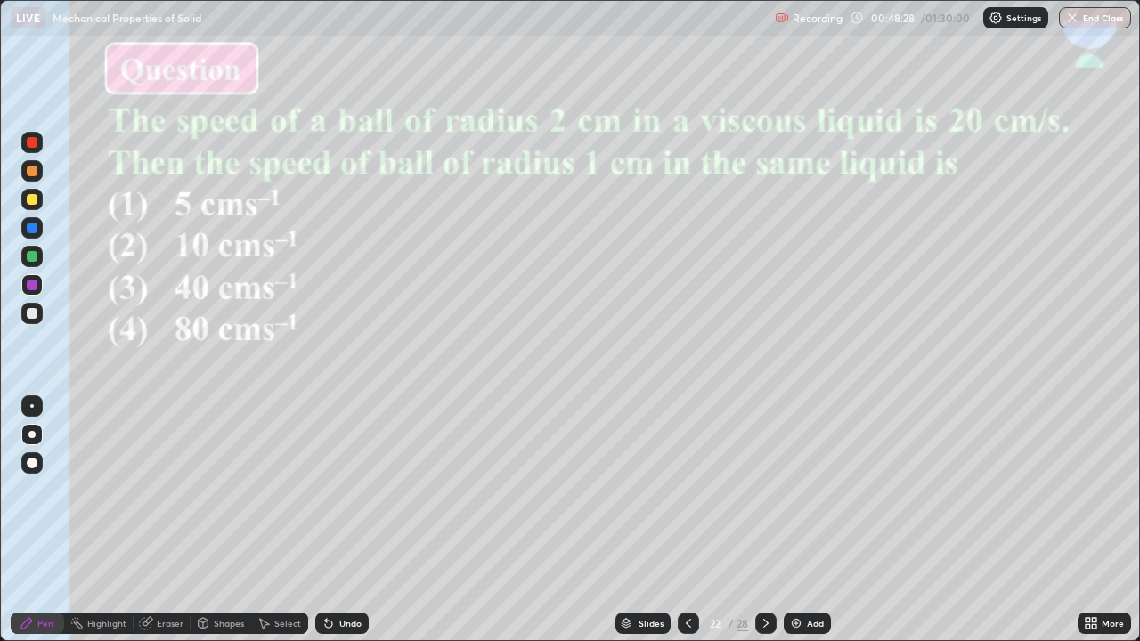
click at [27, 316] on div at bounding box center [32, 313] width 11 height 11
click at [164, 520] on div "Eraser" at bounding box center [170, 623] width 27 height 9
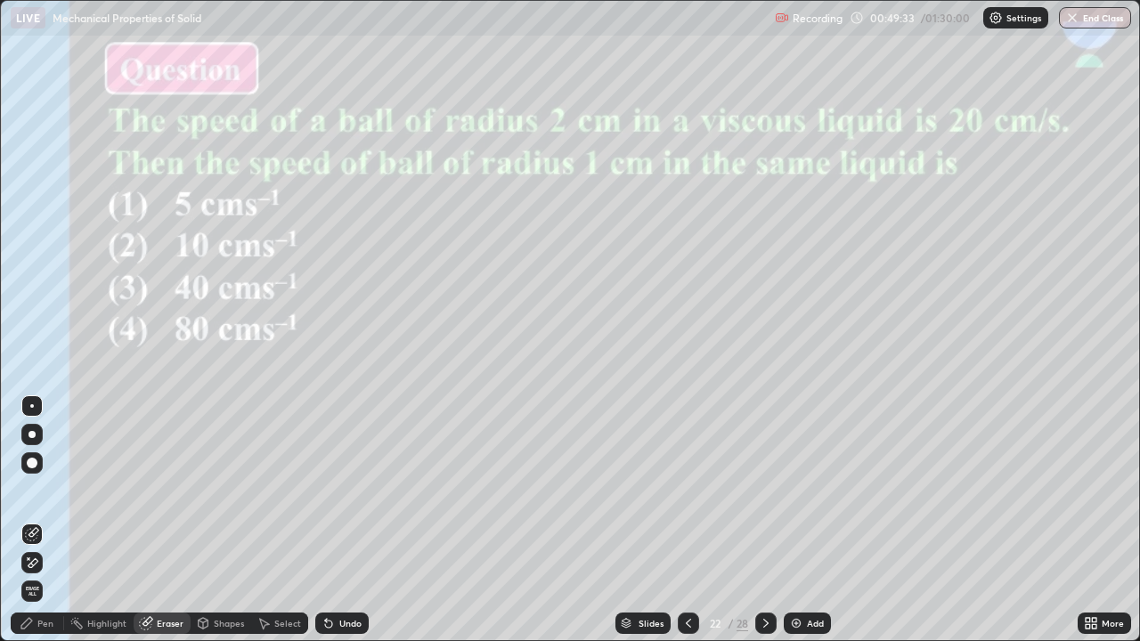
click at [48, 520] on div "Pen" at bounding box center [45, 623] width 16 height 9
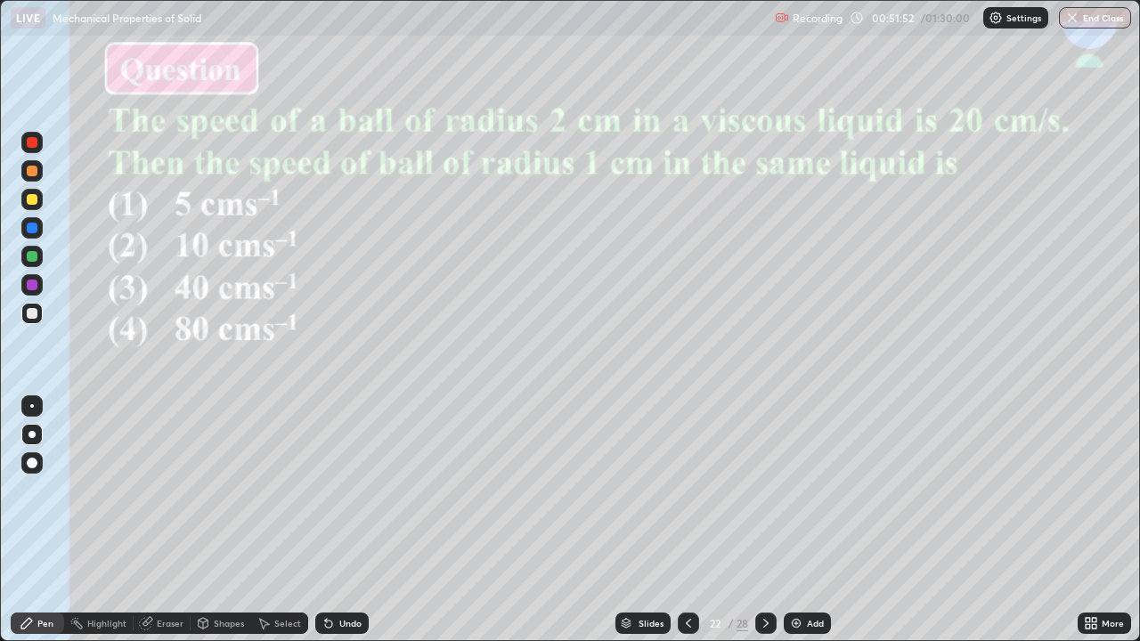
click at [639, 520] on div "Slides" at bounding box center [650, 623] width 25 height 9
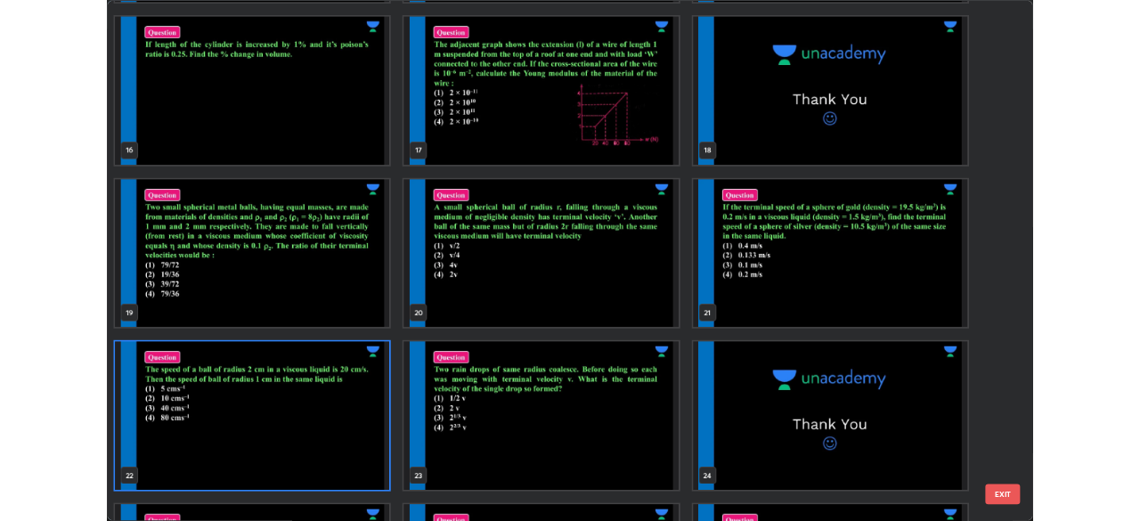
scroll to position [990, 0]
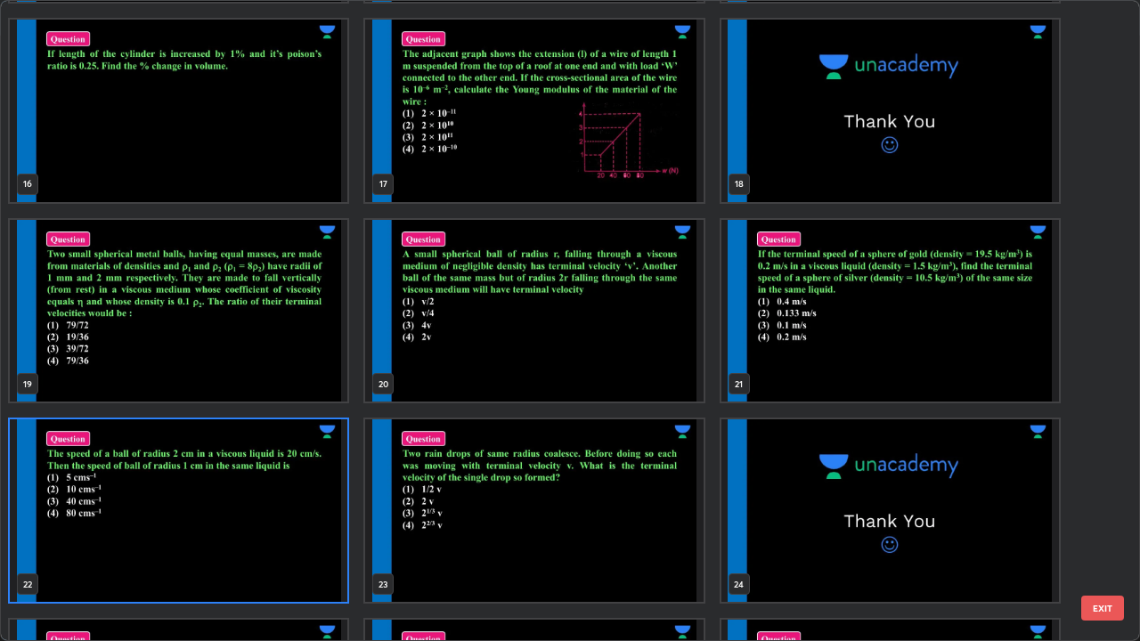
click at [650, 520] on img "grid" at bounding box center [533, 510] width 337 height 183
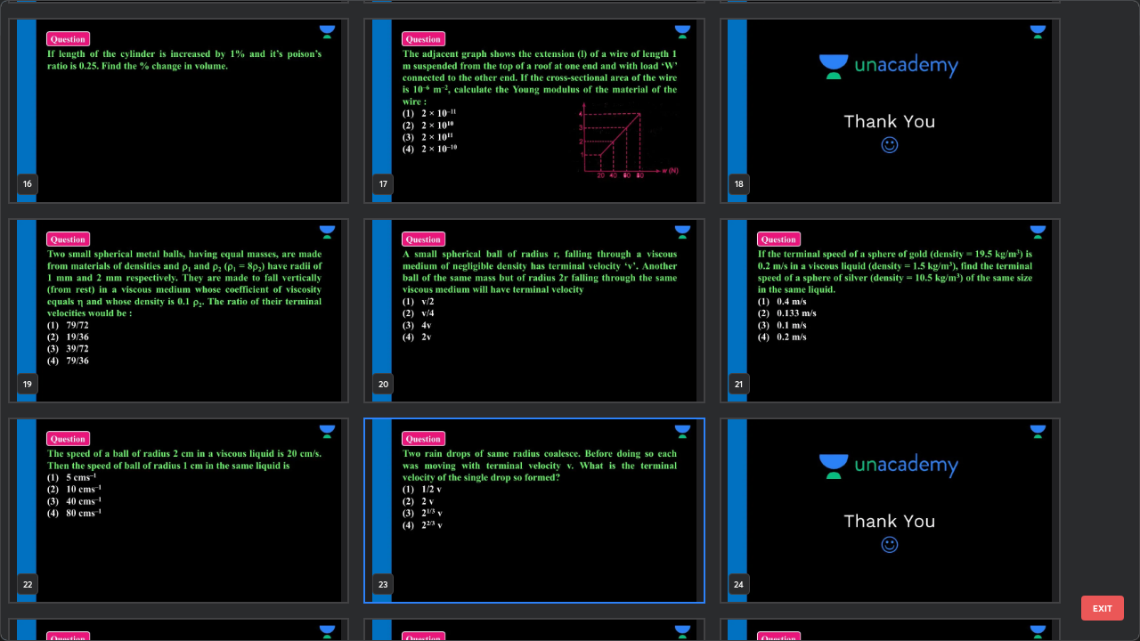
click at [652, 520] on img "grid" at bounding box center [533, 510] width 337 height 183
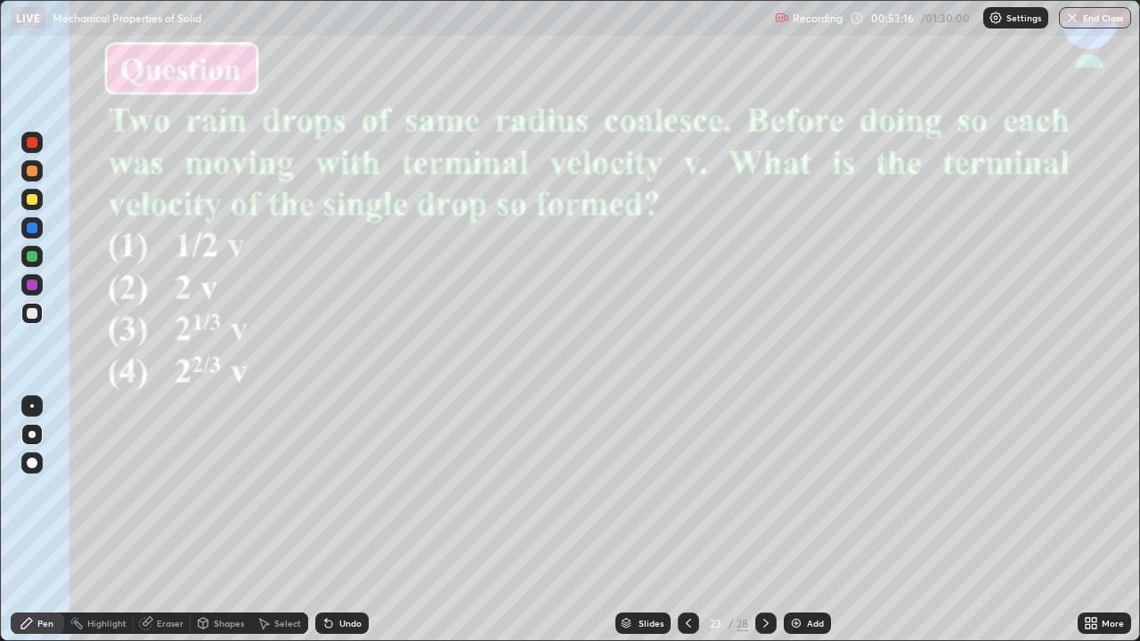
click at [793, 520] on img at bounding box center [796, 623] width 14 height 14
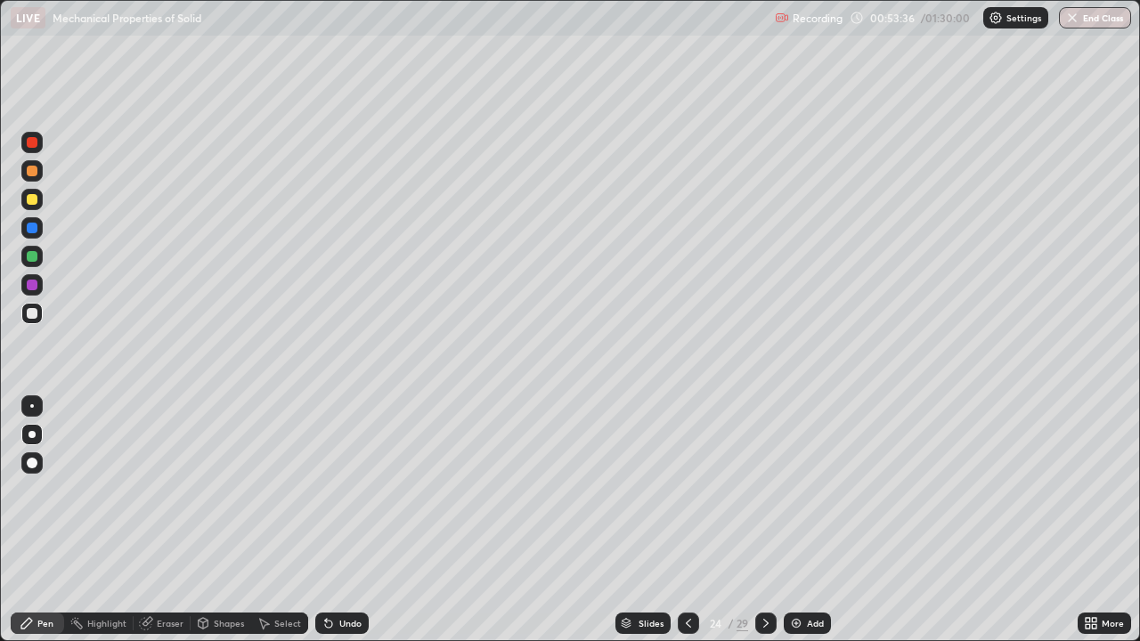
click at [26, 198] on div at bounding box center [31, 199] width 21 height 21
click at [31, 229] on div at bounding box center [32, 228] width 11 height 11
click at [801, 520] on img at bounding box center [796, 623] width 14 height 14
click at [36, 257] on div at bounding box center [32, 256] width 11 height 11
click at [29, 199] on div at bounding box center [32, 199] width 11 height 11
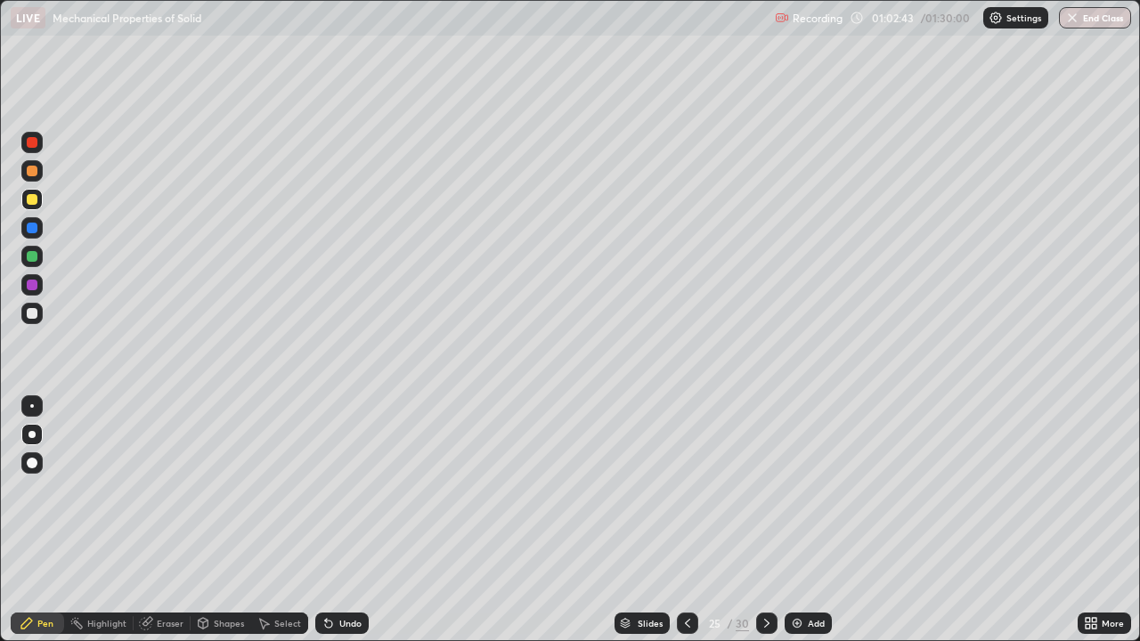
click at [33, 287] on div at bounding box center [32, 285] width 11 height 11
click at [803, 520] on div "Add" at bounding box center [807, 623] width 47 height 21
click at [31, 200] on div at bounding box center [32, 199] width 11 height 11
click at [790, 520] on img at bounding box center [796, 623] width 14 height 14
click at [36, 142] on div at bounding box center [32, 142] width 11 height 11
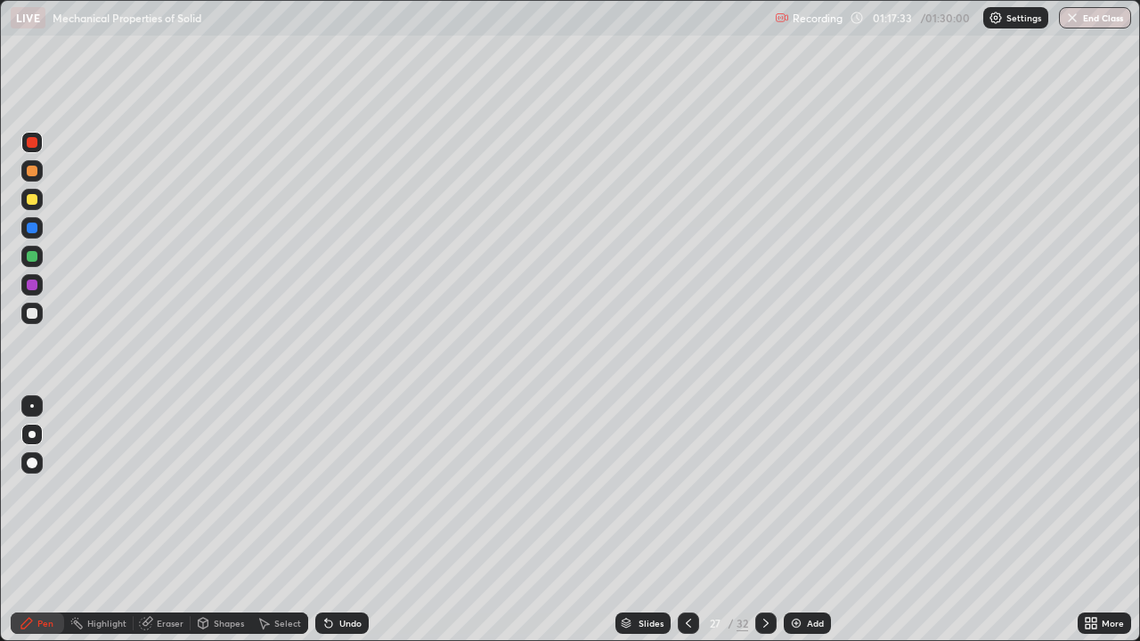
click at [28, 229] on div at bounding box center [32, 228] width 11 height 11
click at [31, 280] on div at bounding box center [32, 285] width 11 height 11
click at [25, 263] on div at bounding box center [31, 256] width 21 height 21
click at [799, 520] on div "Slides 27 / 32 Add" at bounding box center [723, 624] width 709 height 36
click at [801, 520] on img at bounding box center [796, 623] width 14 height 14
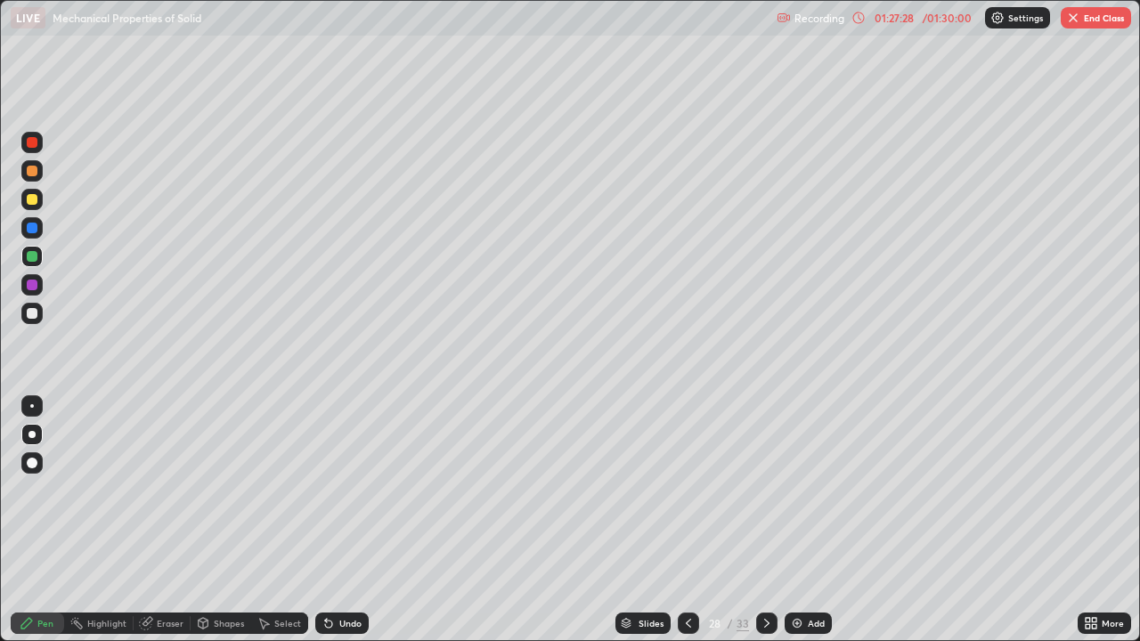
click at [30, 285] on div at bounding box center [32, 285] width 11 height 11
click at [684, 520] on icon at bounding box center [688, 623] width 14 height 14
click at [765, 520] on icon at bounding box center [767, 623] width 14 height 14
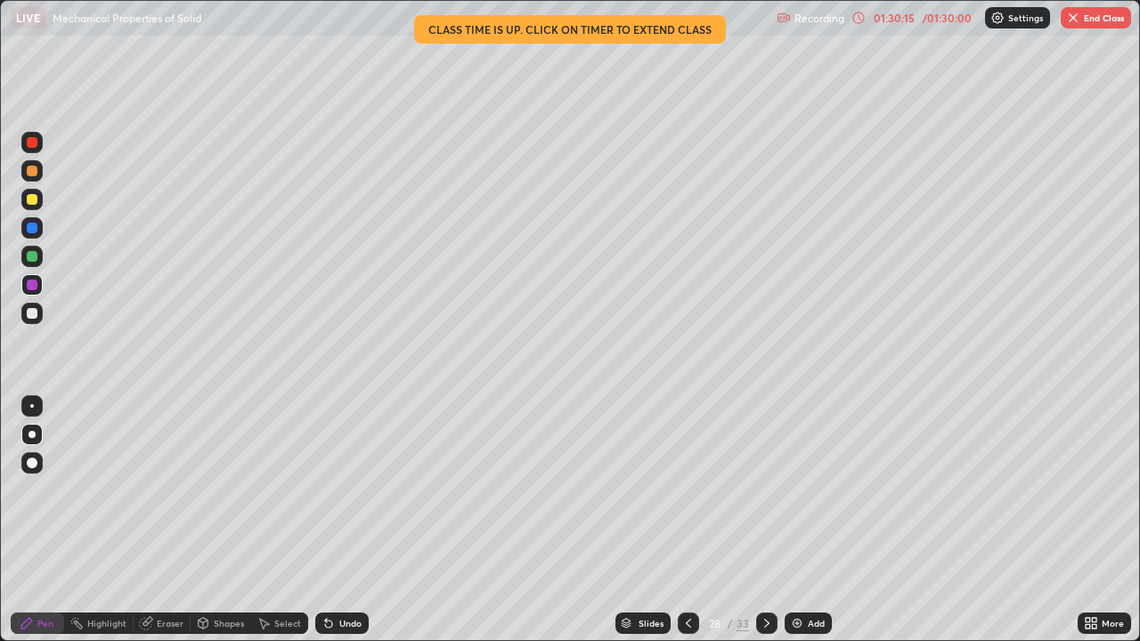
click at [1093, 20] on button "End Class" at bounding box center [1096, 17] width 70 height 21
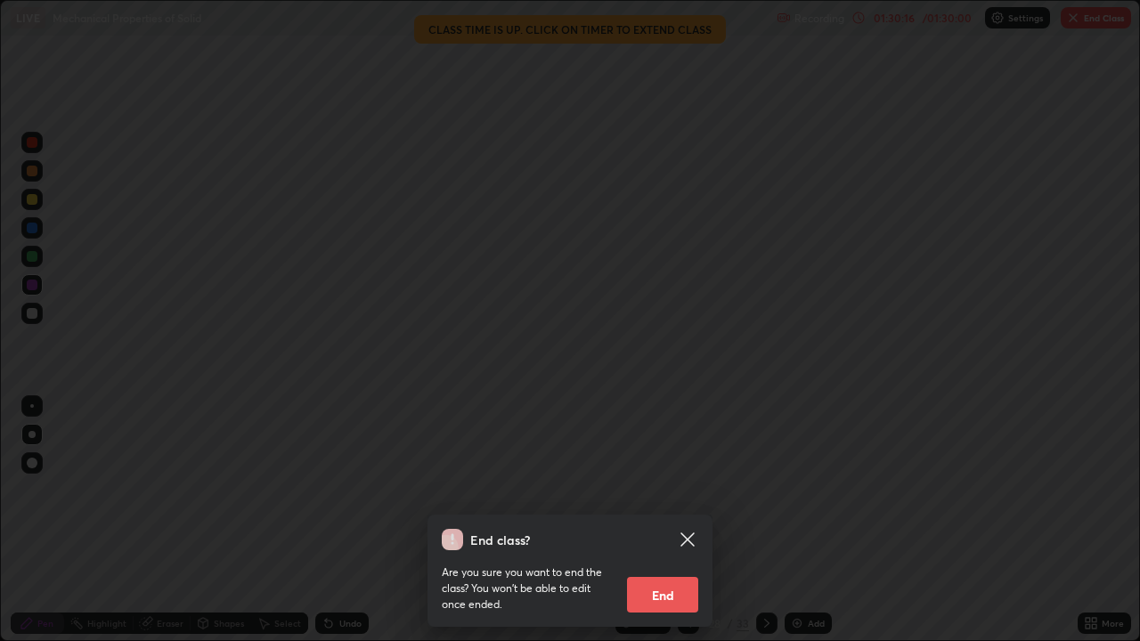
click at [654, 520] on button "End" at bounding box center [662, 595] width 71 height 36
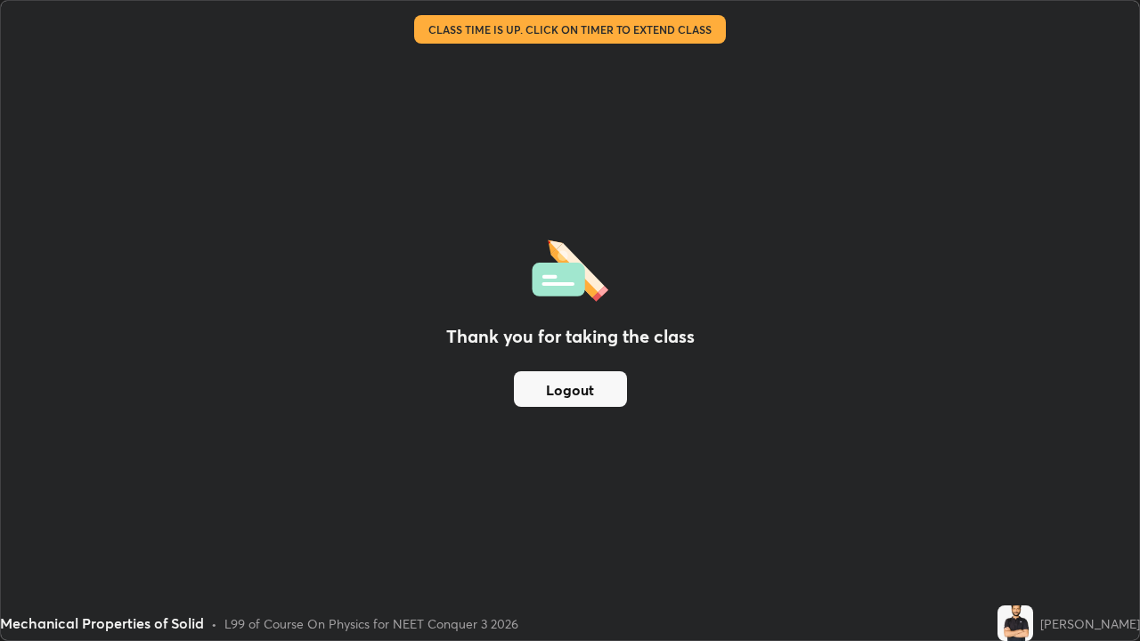
click at [543, 397] on button "Logout" at bounding box center [570, 389] width 113 height 36
click at [545, 392] on button "Logout" at bounding box center [570, 389] width 113 height 36
click at [559, 394] on button "Logout" at bounding box center [570, 389] width 113 height 36
click at [565, 394] on button "Logout" at bounding box center [570, 389] width 113 height 36
click at [567, 389] on button "Logout" at bounding box center [570, 389] width 113 height 36
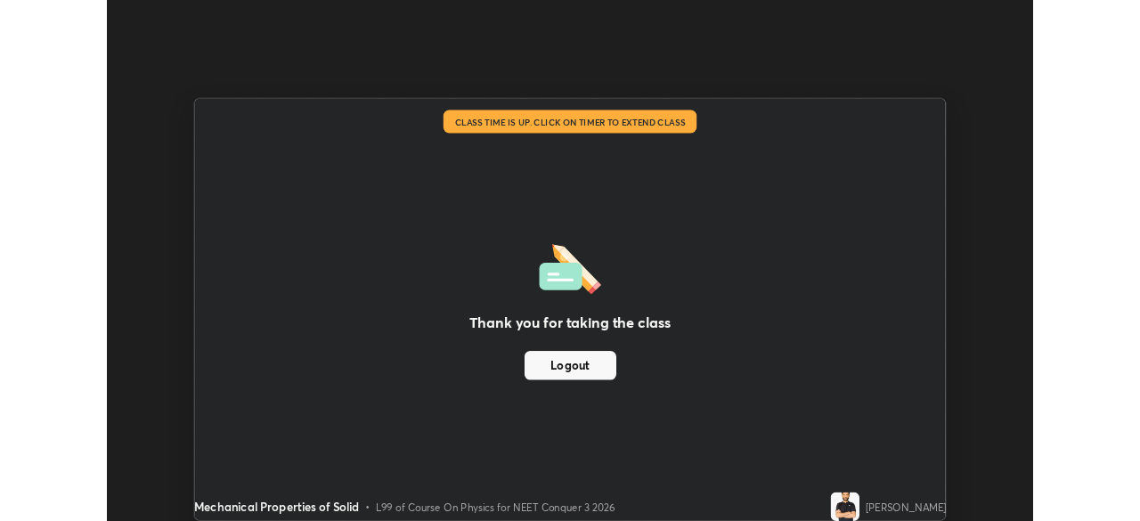
scroll to position [88524, 87905]
